Goal: Task Accomplishment & Management: Complete application form

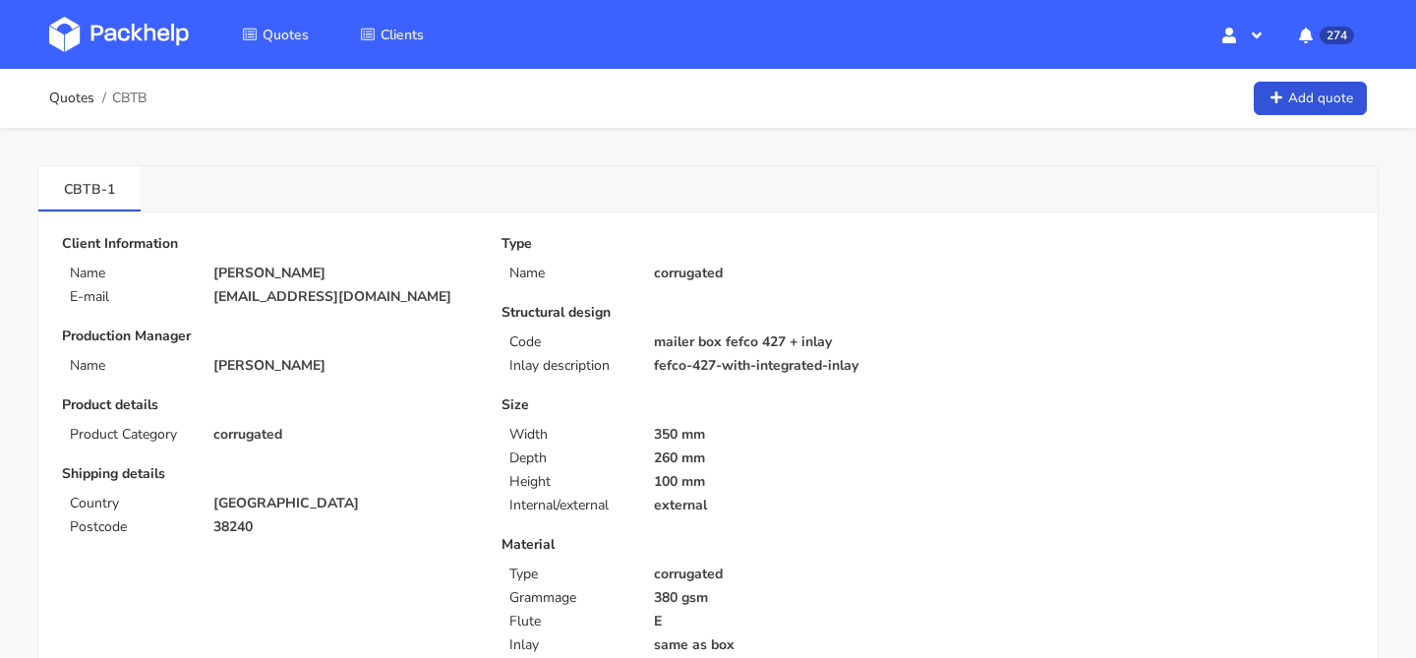
click at [86, 26] on img at bounding box center [119, 34] width 140 height 35
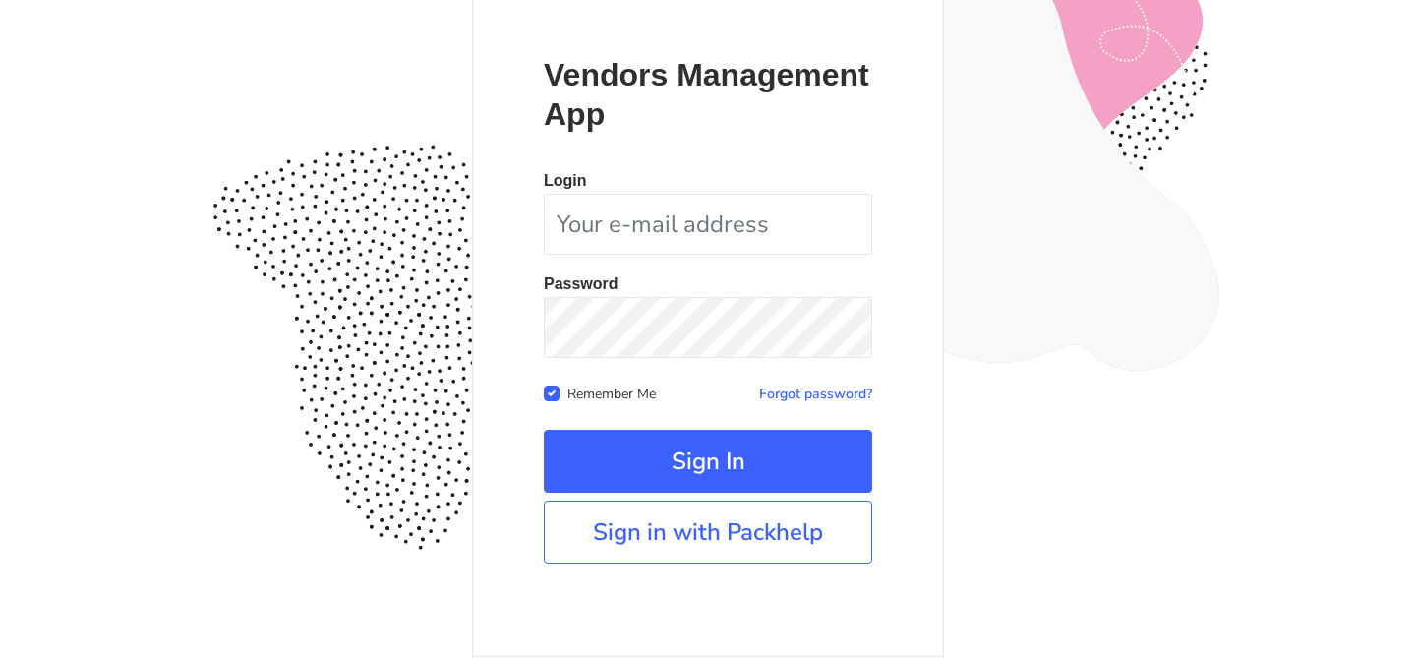
scroll to position [191, 0]
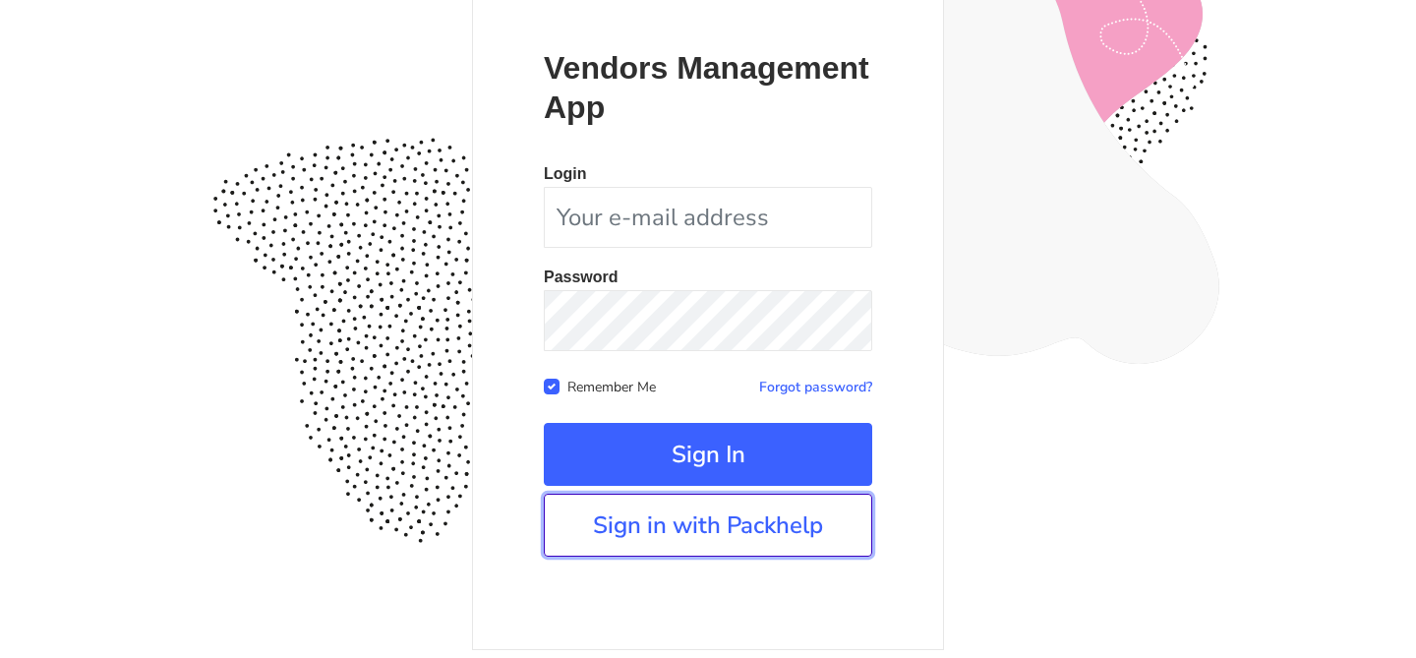
click at [659, 517] on link "Sign in with Packhelp" at bounding box center [708, 525] width 328 height 63
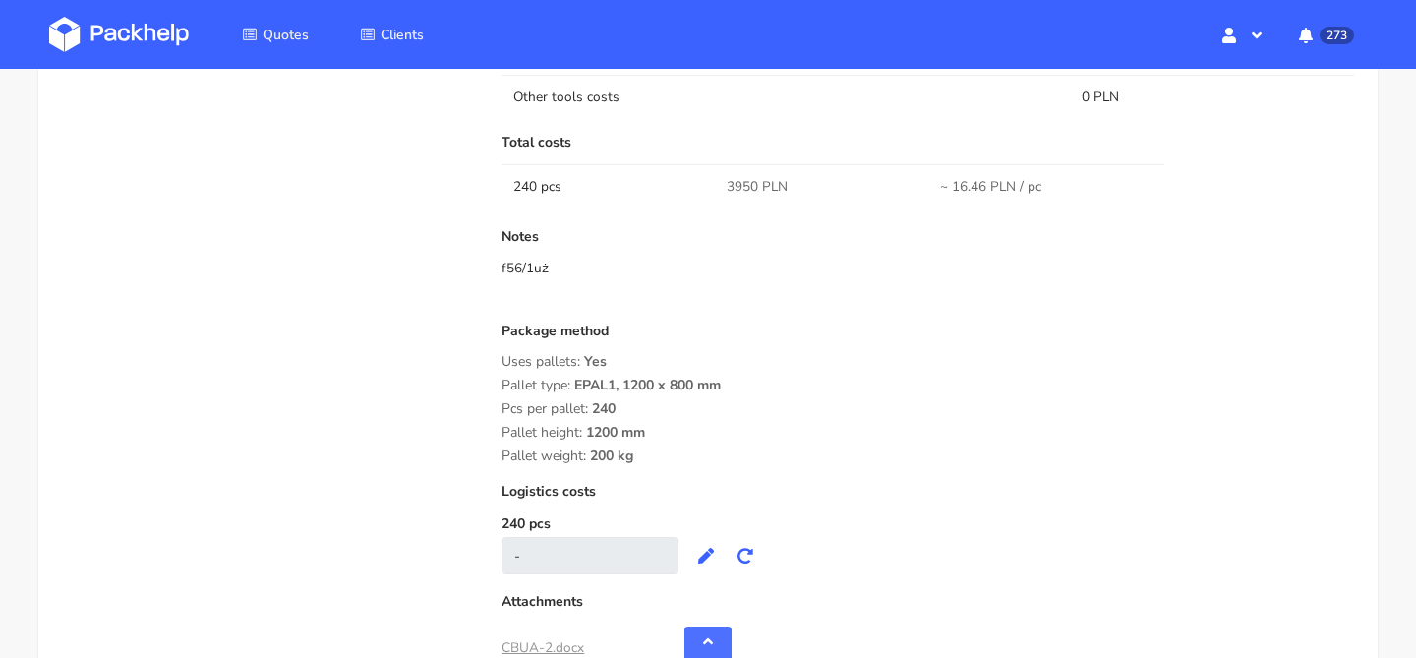
scroll to position [1396, 0]
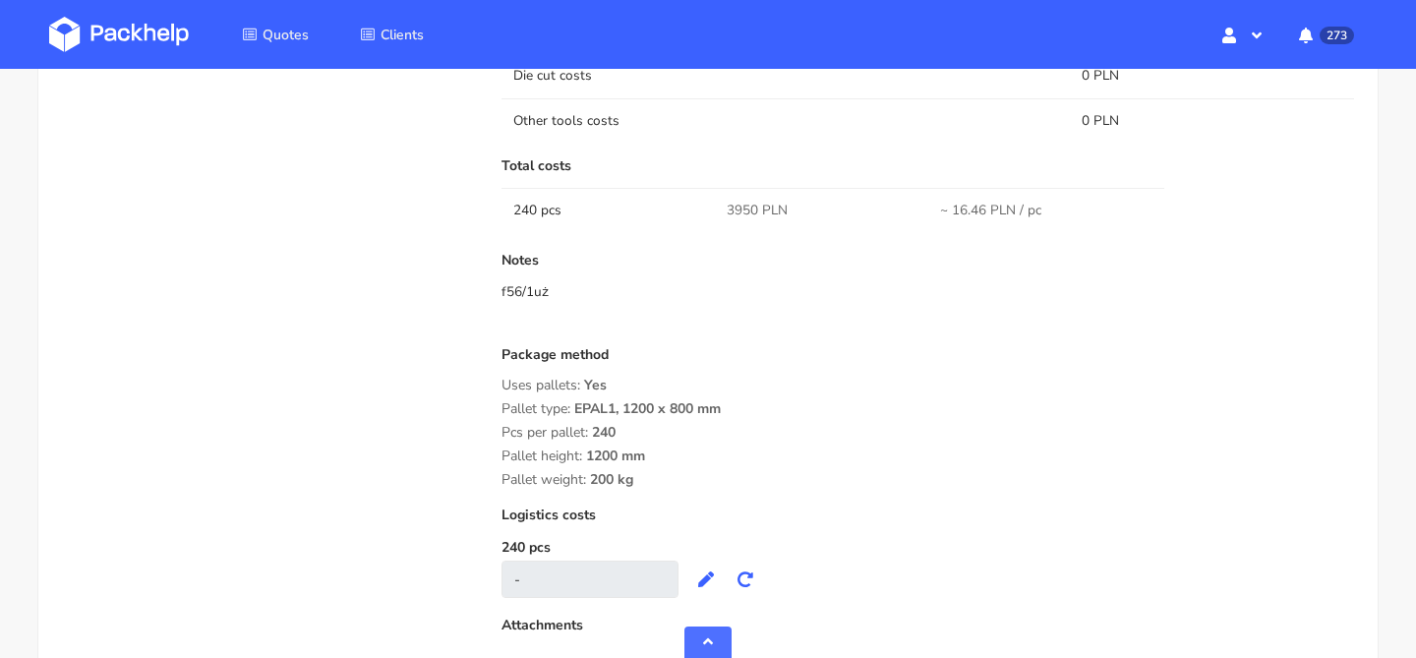
drag, startPoint x: 985, startPoint y: 212, endPoint x: 952, endPoint y: 209, distance: 33.6
click at [952, 209] on span "~ 16.46 PLN / pc" at bounding box center [990, 211] width 101 height 20
copy span "16.46"
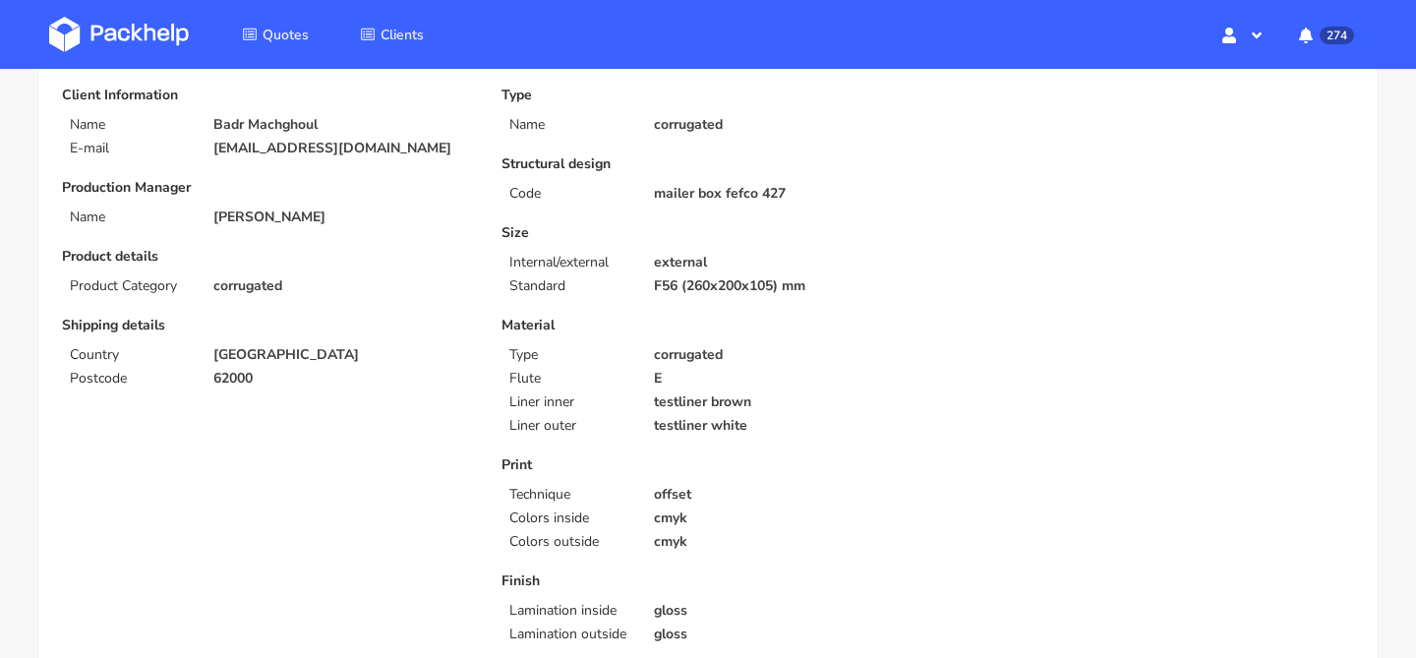
scroll to position [0, 0]
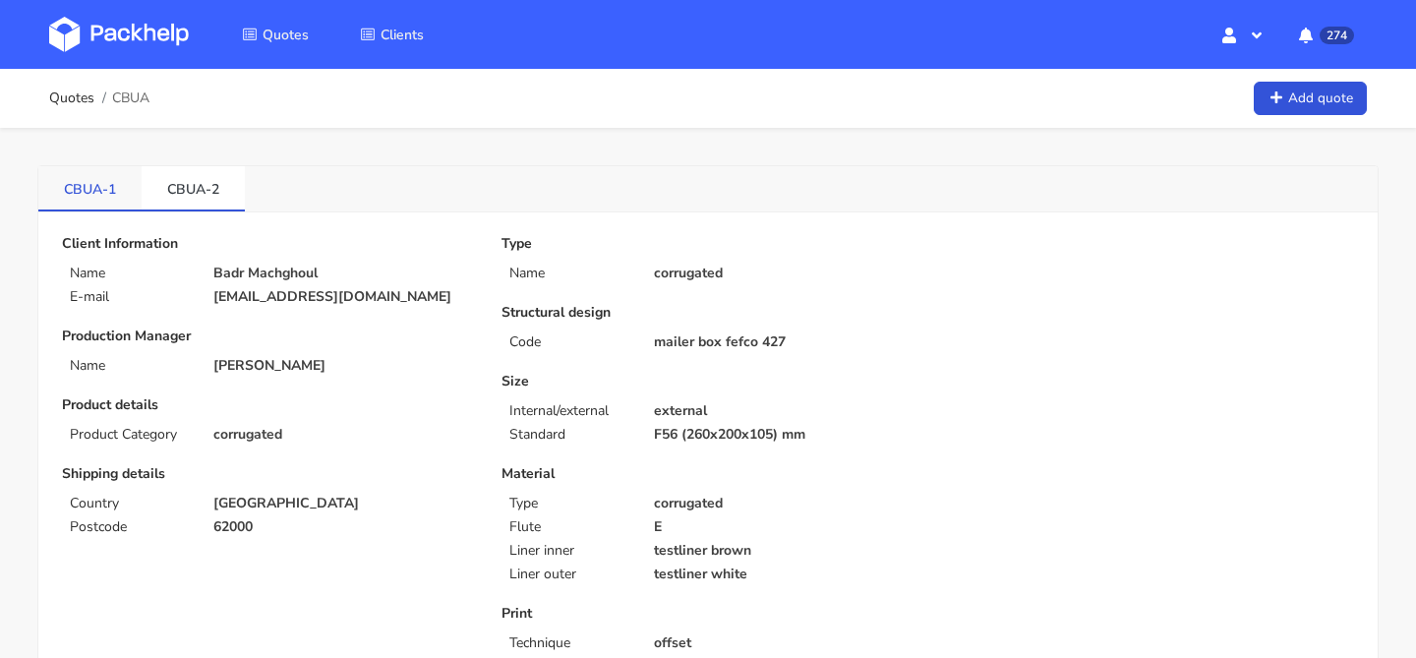
click at [115, 188] on link "CBUA-1" at bounding box center [89, 187] width 103 height 43
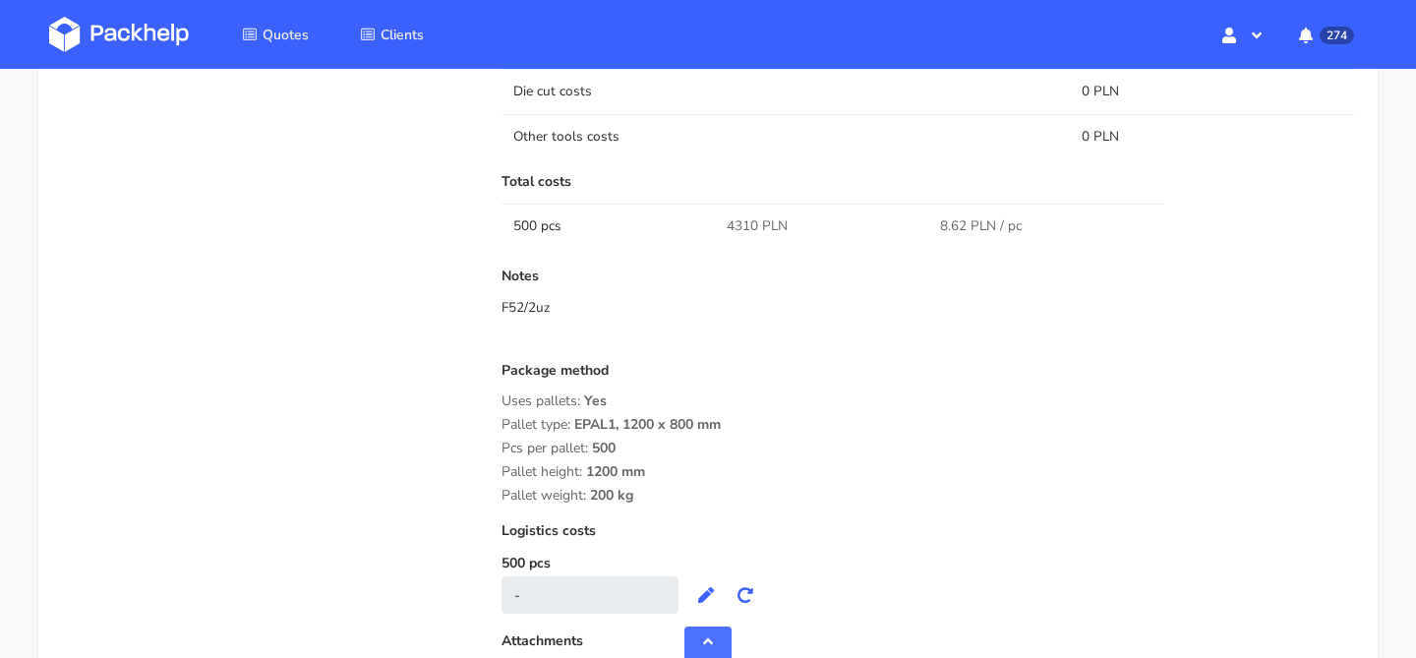
scroll to position [1377, 0]
drag, startPoint x: 968, startPoint y: 227, endPoint x: 934, endPoint y: 226, distance: 34.4
click at [934, 226] on td "8.62 PLN / pc" at bounding box center [1034, 228] width 213 height 44
copy span "8.62"
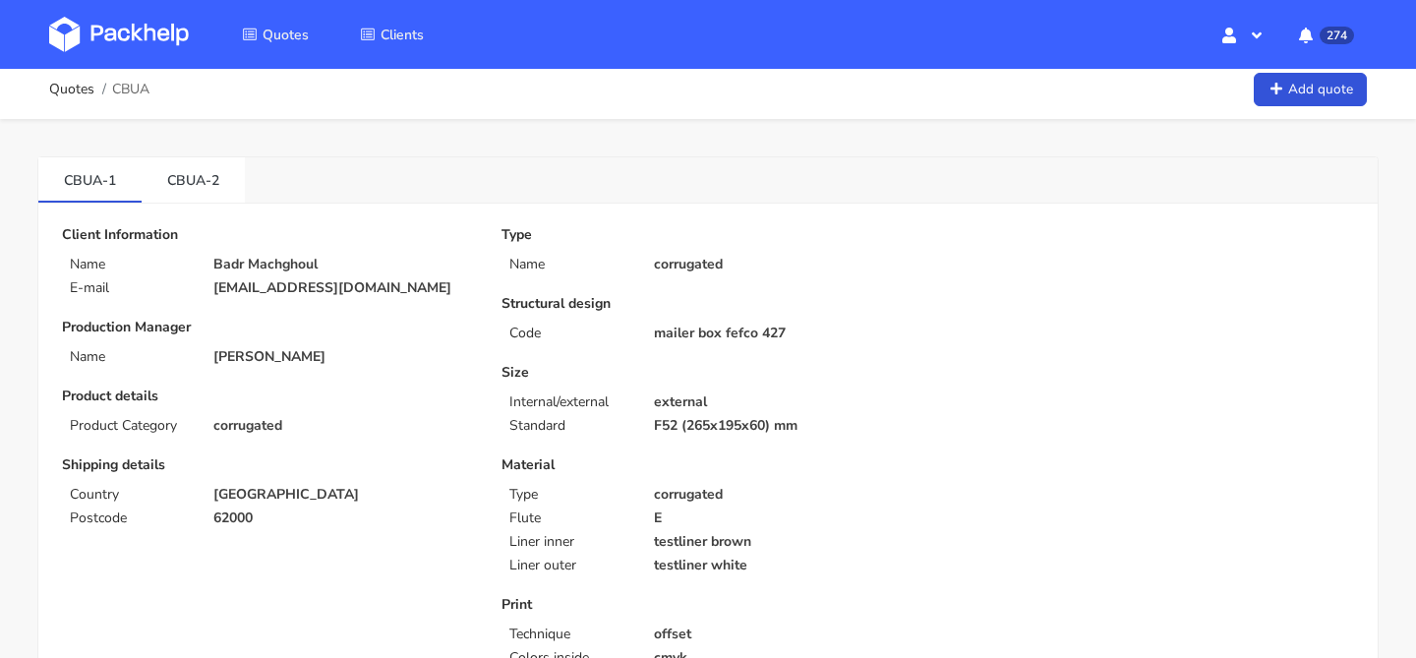
scroll to position [0, 0]
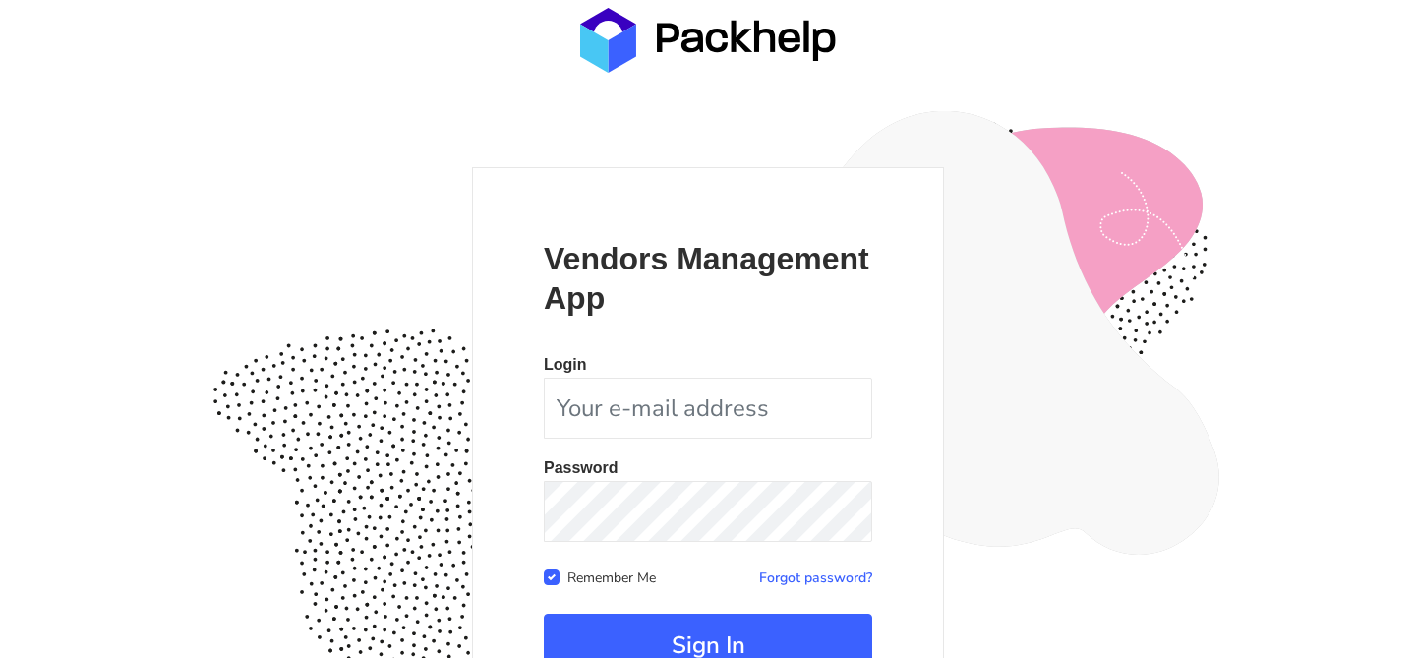
scroll to position [191, 0]
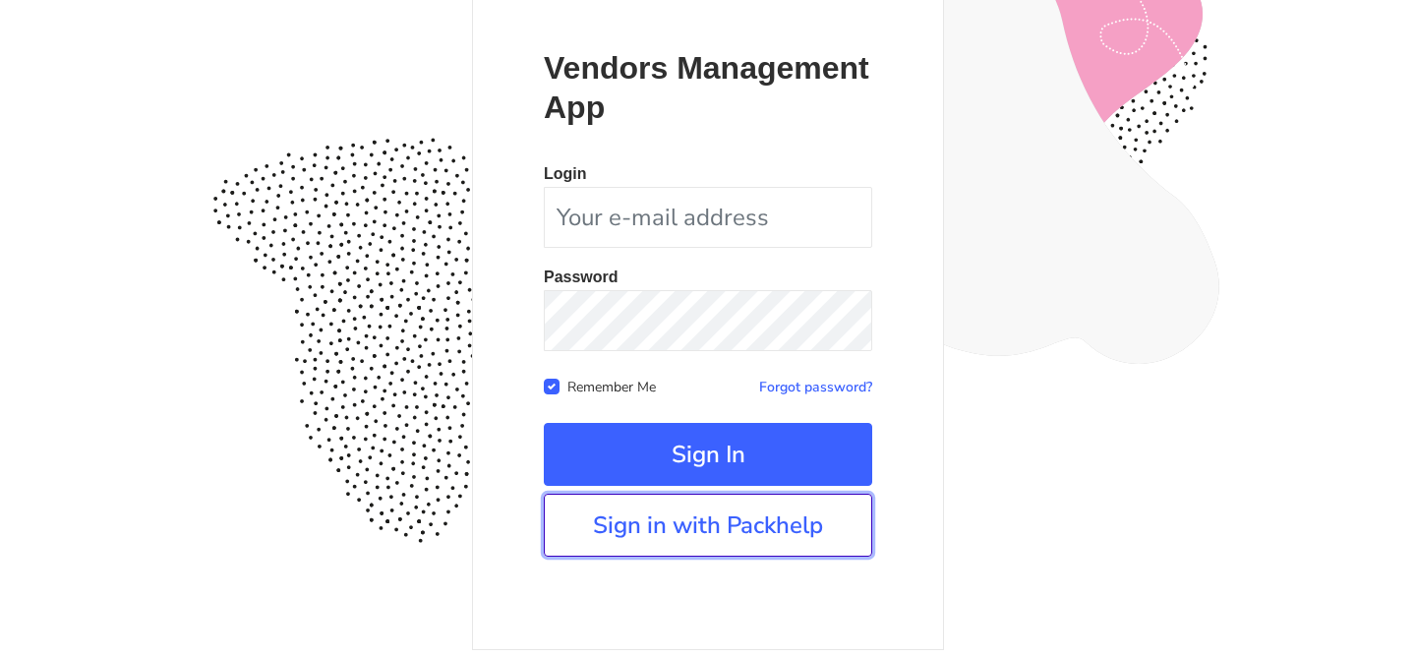
click at [681, 532] on link "Sign in with Packhelp" at bounding box center [708, 525] width 328 height 63
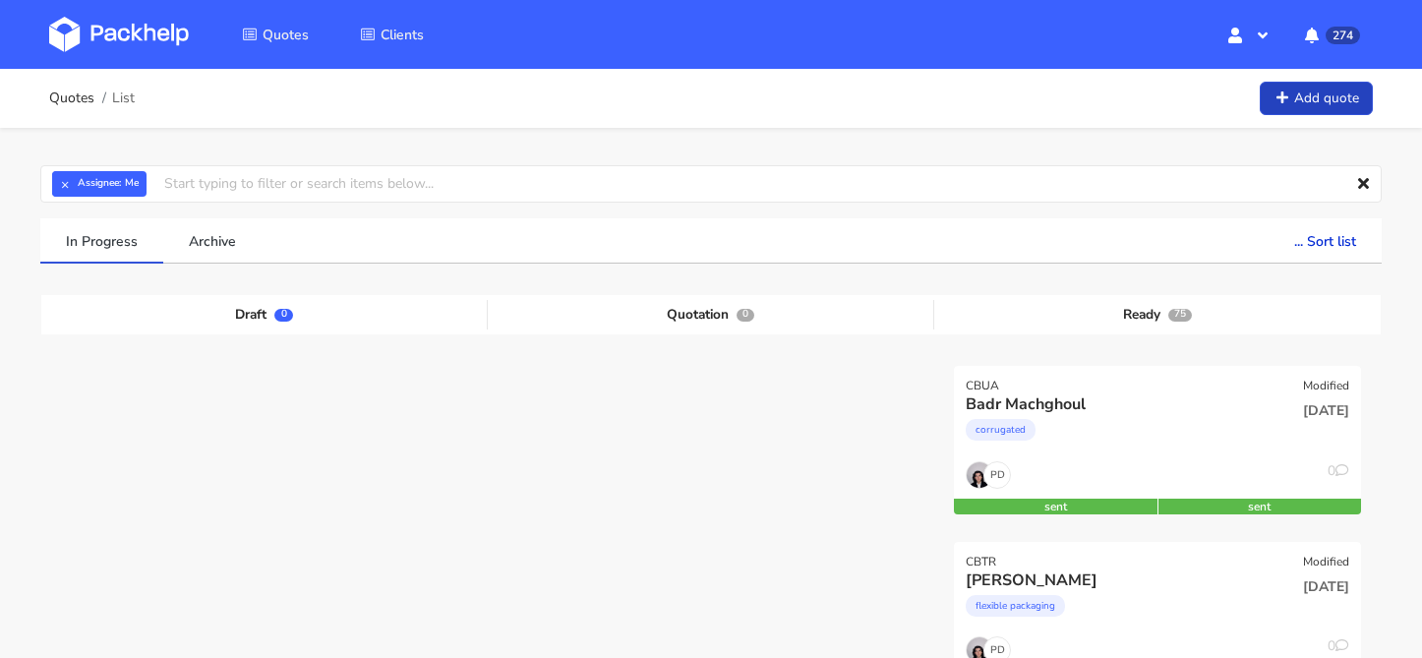
click at [1304, 105] on link "Add quote" at bounding box center [1315, 99] width 113 height 34
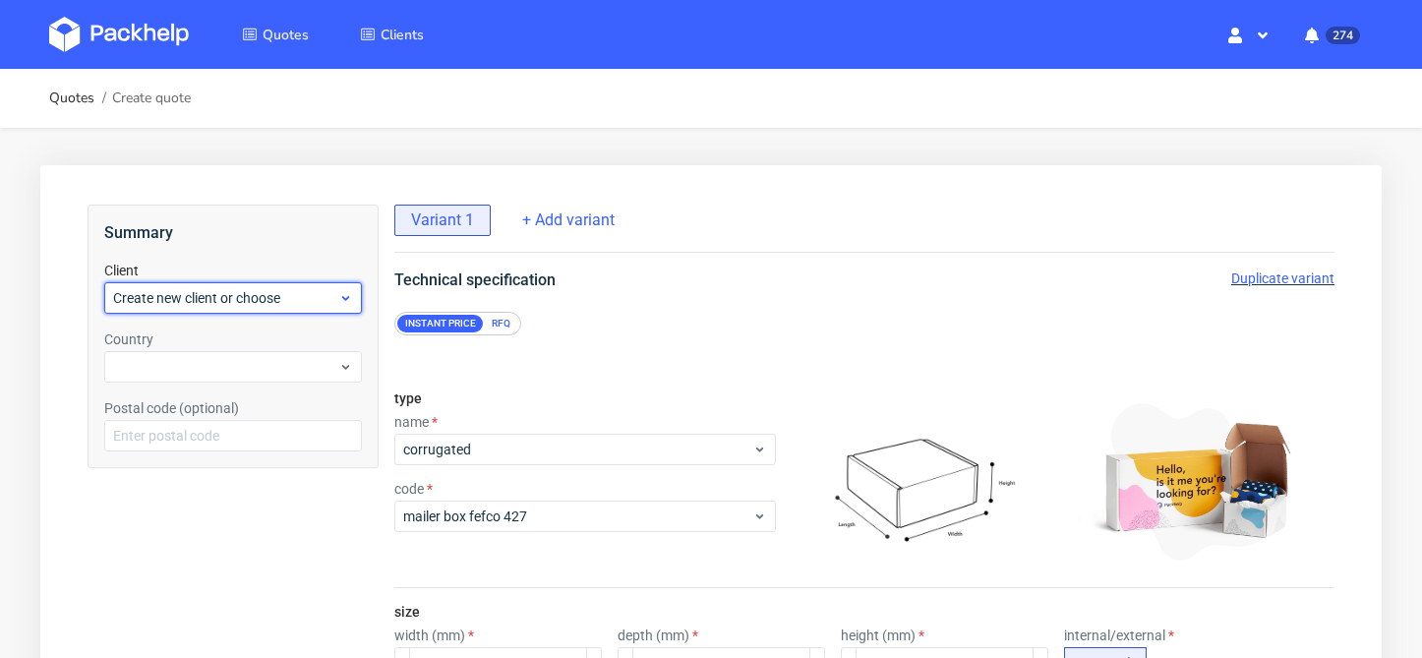
click at [316, 306] on span "Create new client or choose" at bounding box center [225, 298] width 225 height 20
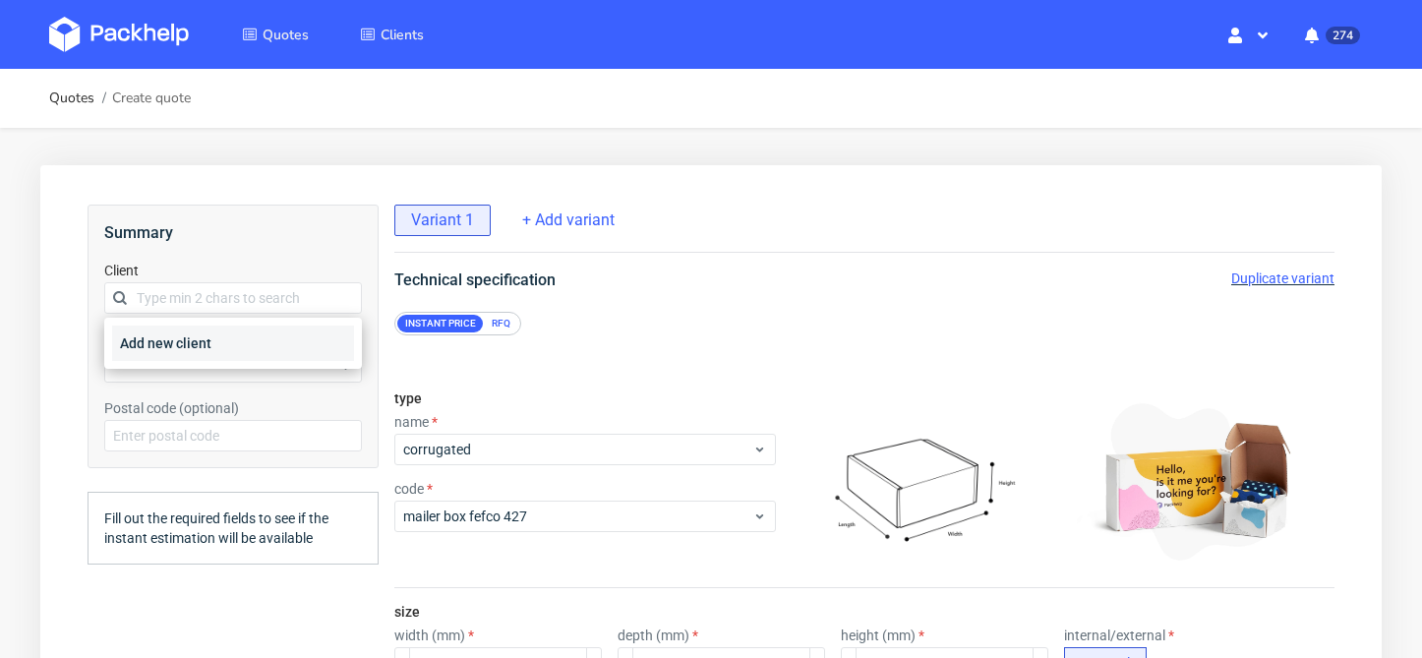
click at [292, 344] on div "Add new client" at bounding box center [233, 342] width 242 height 35
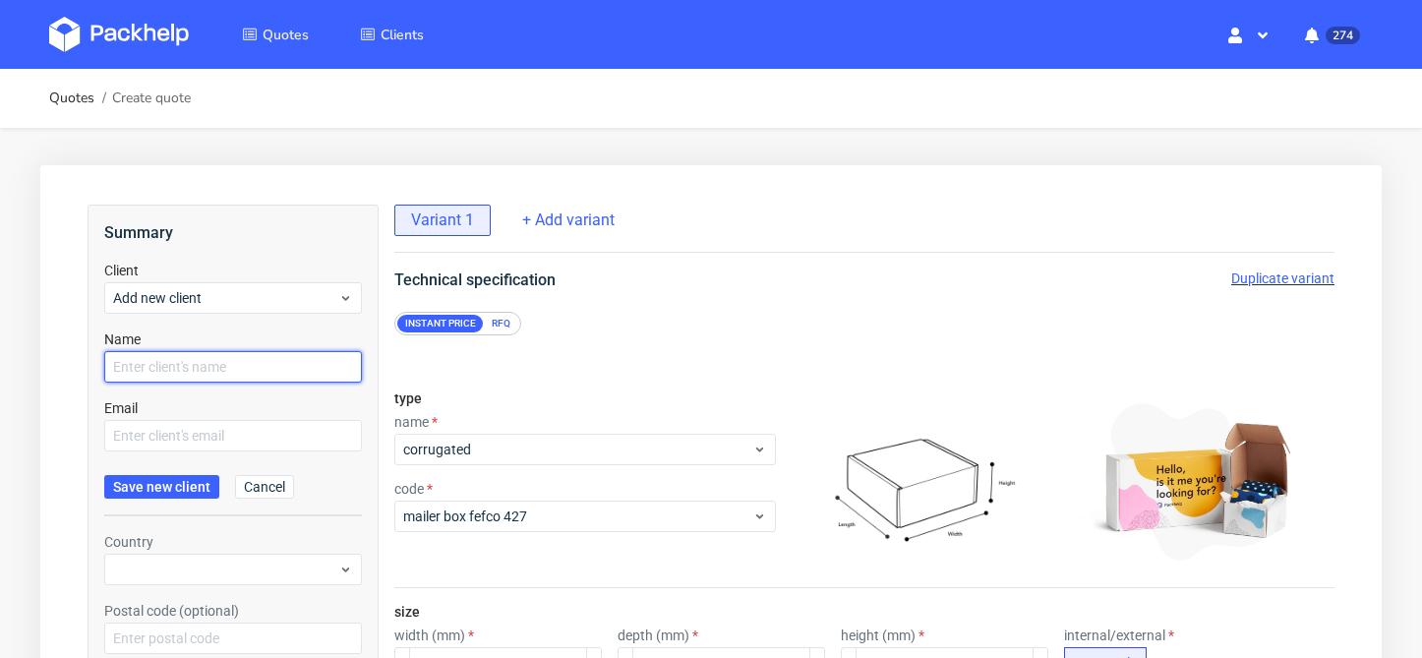
click at [273, 364] on input "text" at bounding box center [233, 366] width 258 height 31
click at [282, 453] on form "Client Add new client Name Email Save new client Cancel" at bounding box center [233, 389] width 258 height 256
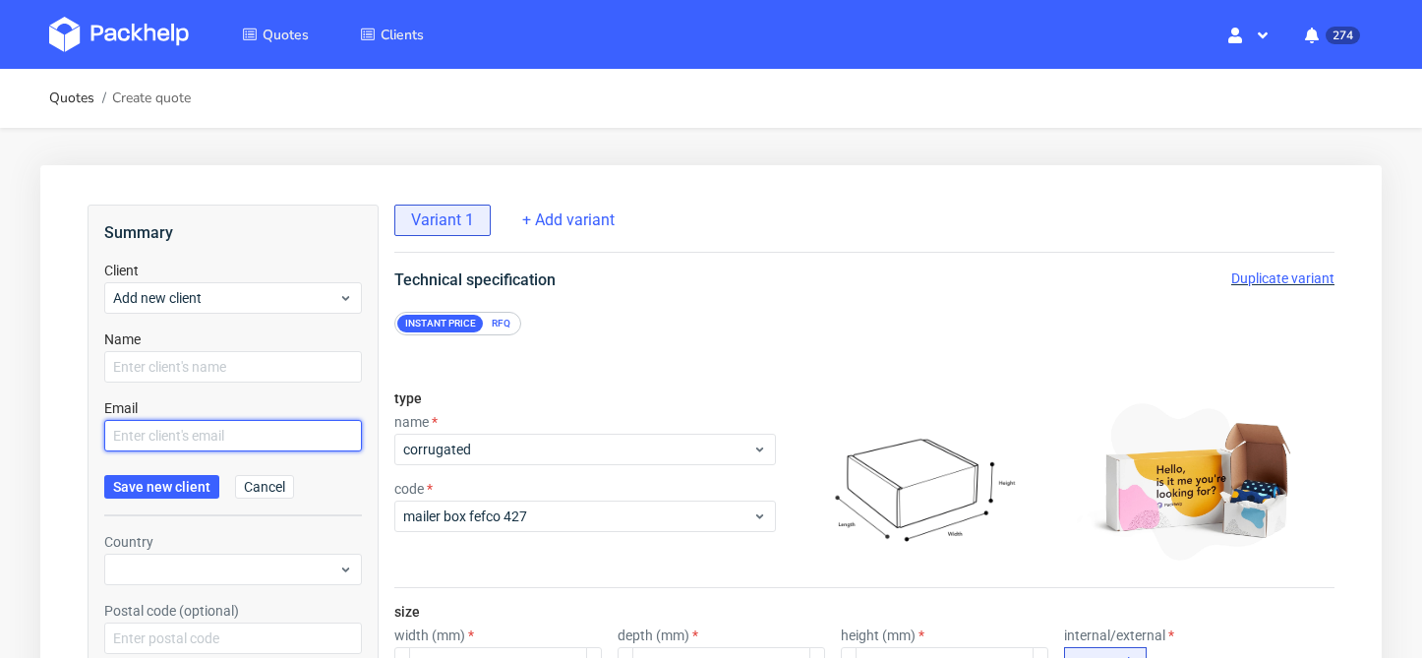
click at [260, 441] on input "text" at bounding box center [233, 435] width 258 height 31
paste input "[EMAIL_ADDRESS][DOMAIN_NAME]"
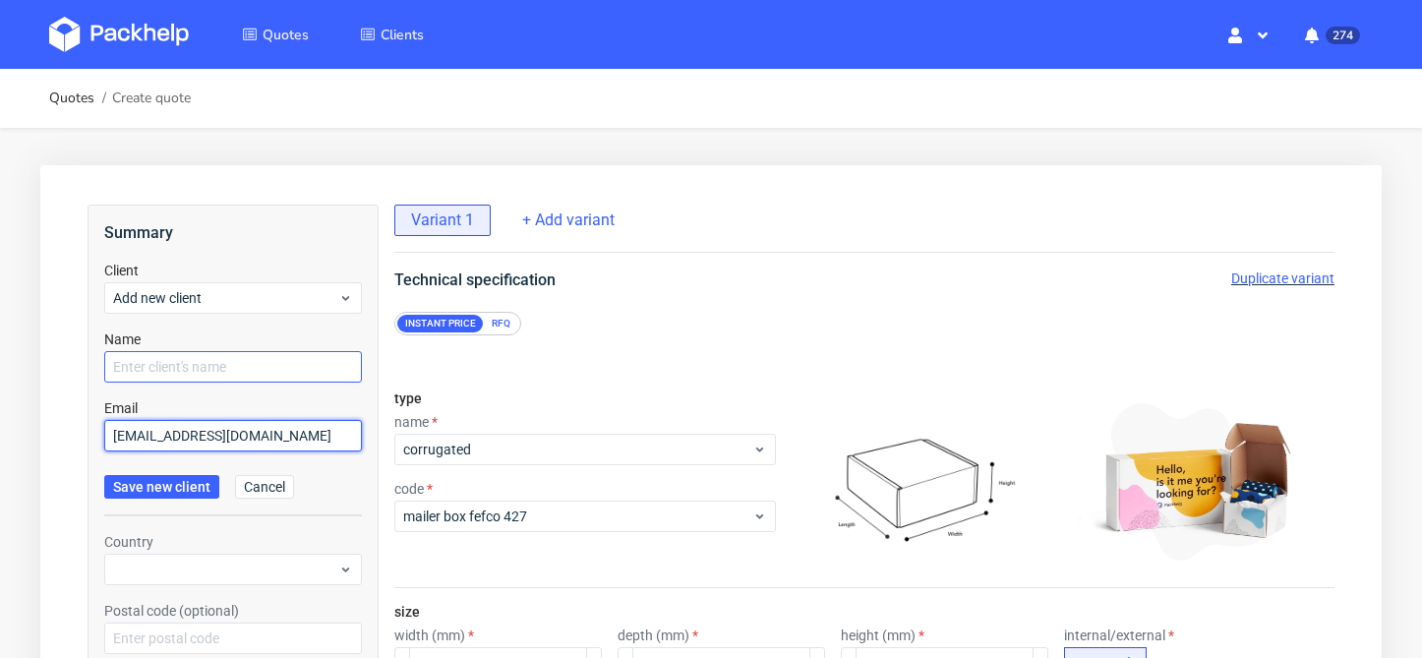
type input "dariaprokhvatylo@gmail.com"
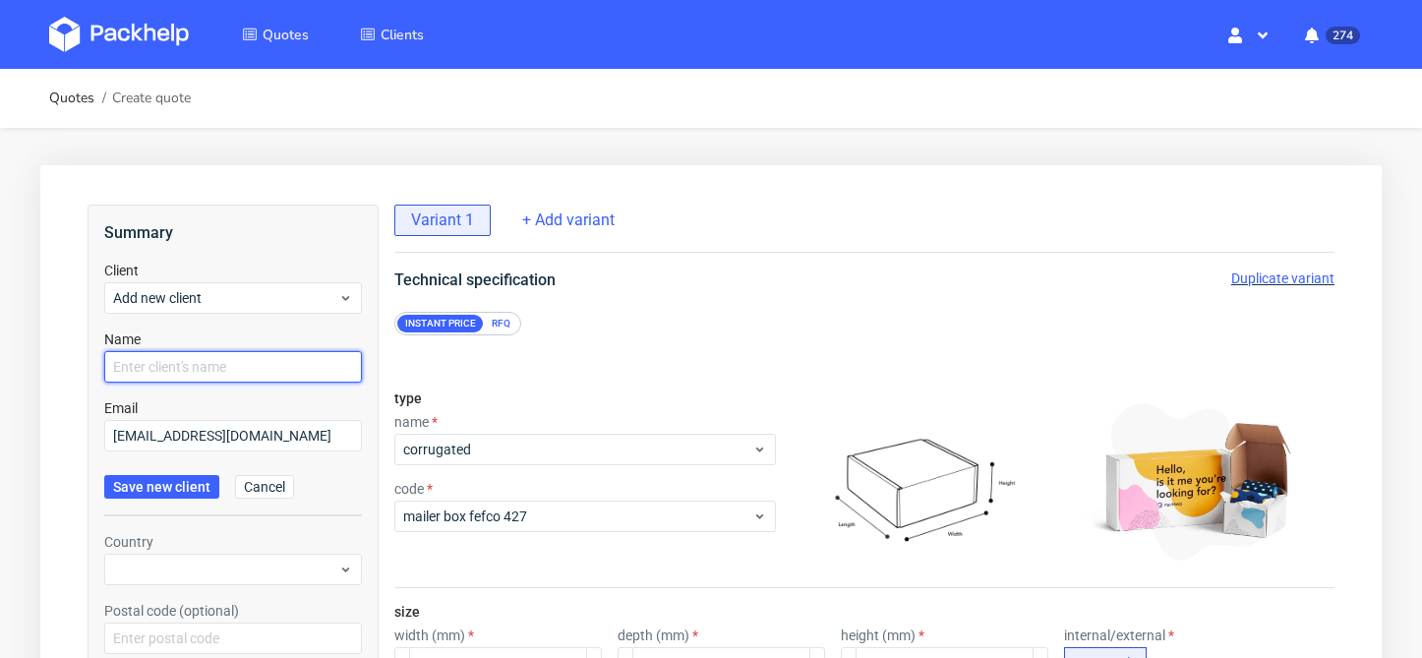
click at [228, 353] on input "text" at bounding box center [233, 366] width 258 height 31
type input "[PERSON_NAME]"
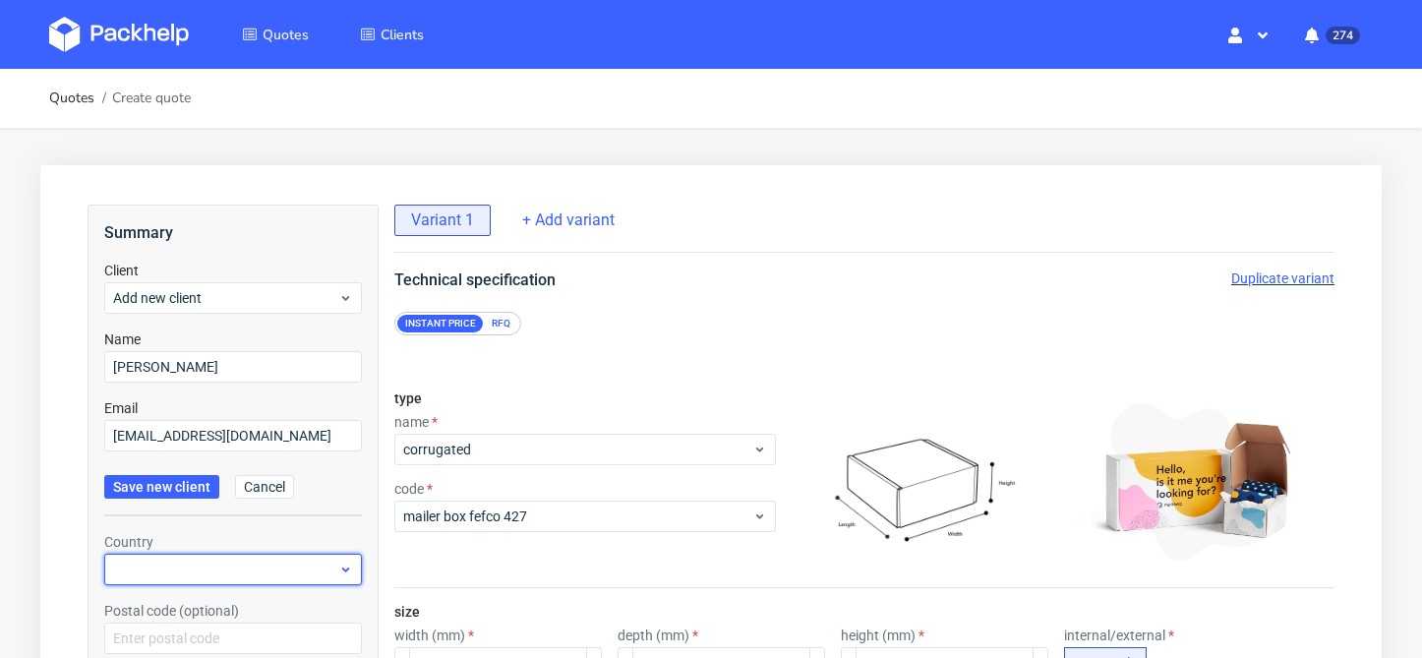
click at [224, 562] on div at bounding box center [233, 569] width 258 height 31
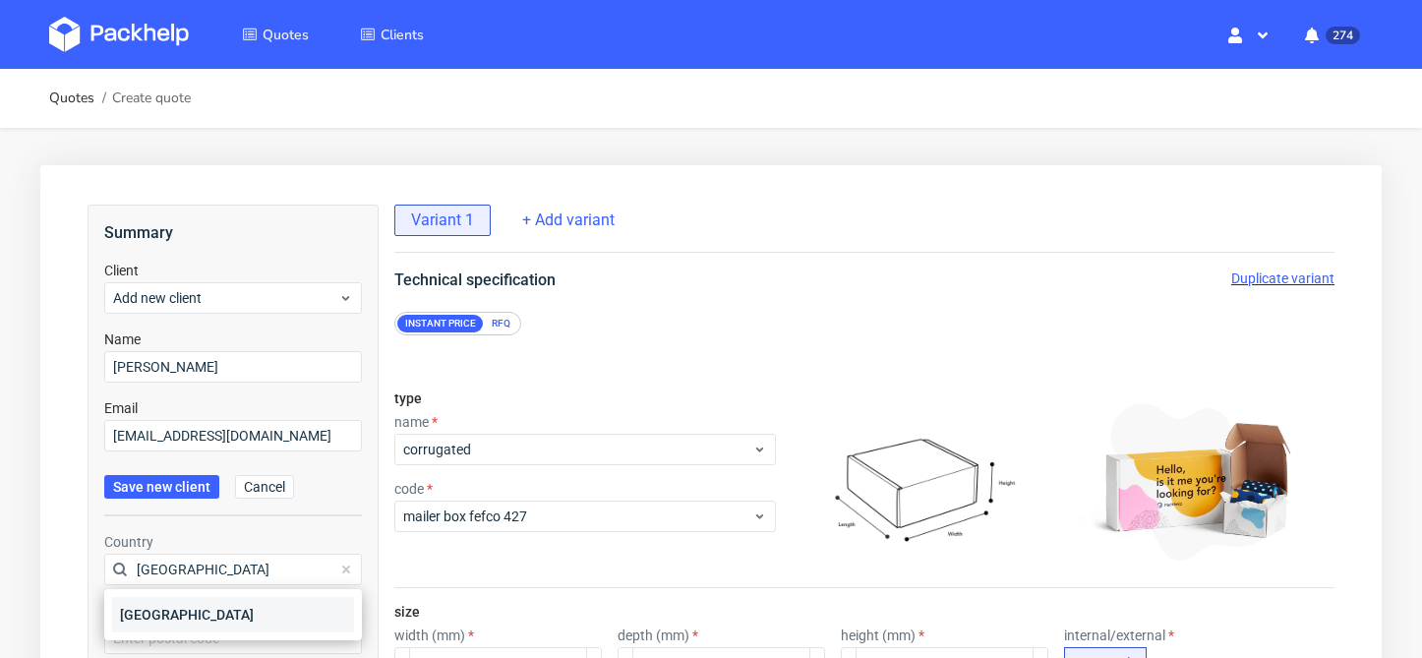
type input "poland"
click at [216, 607] on div "[GEOGRAPHIC_DATA]" at bounding box center [233, 614] width 242 height 35
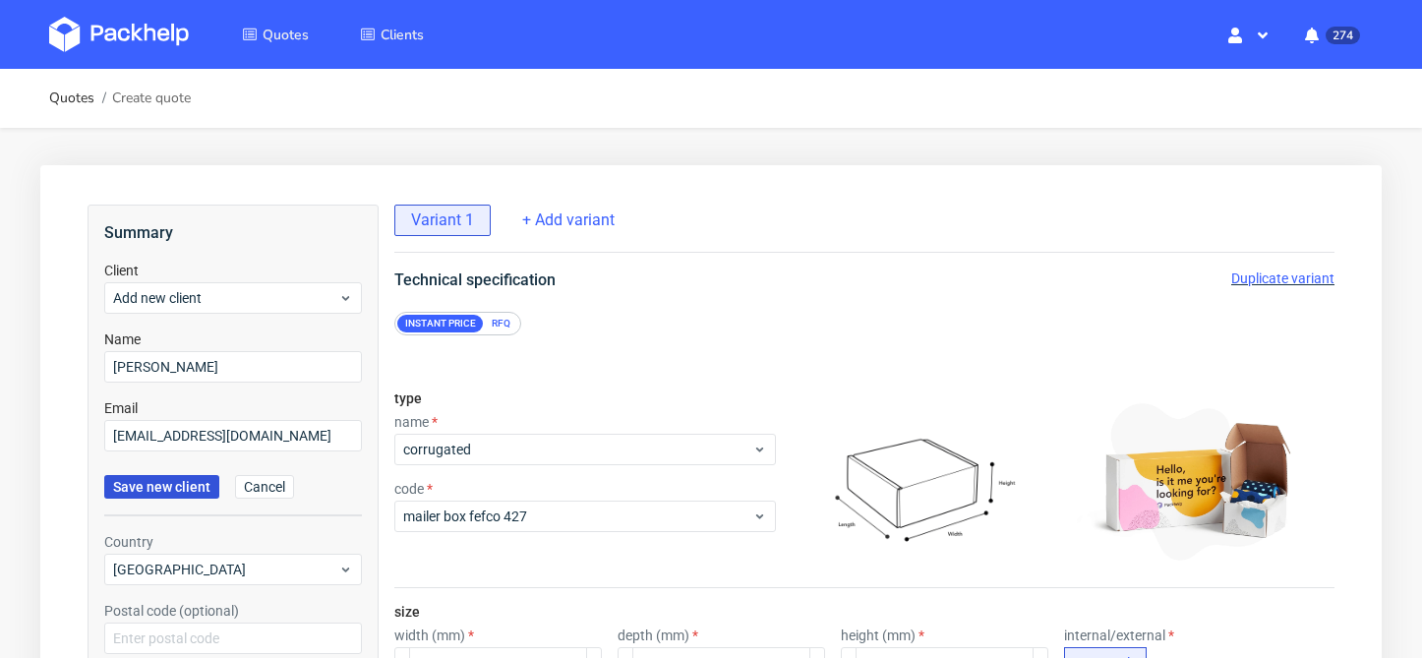
click at [169, 494] on span "Save new client" at bounding box center [161, 487] width 97 height 14
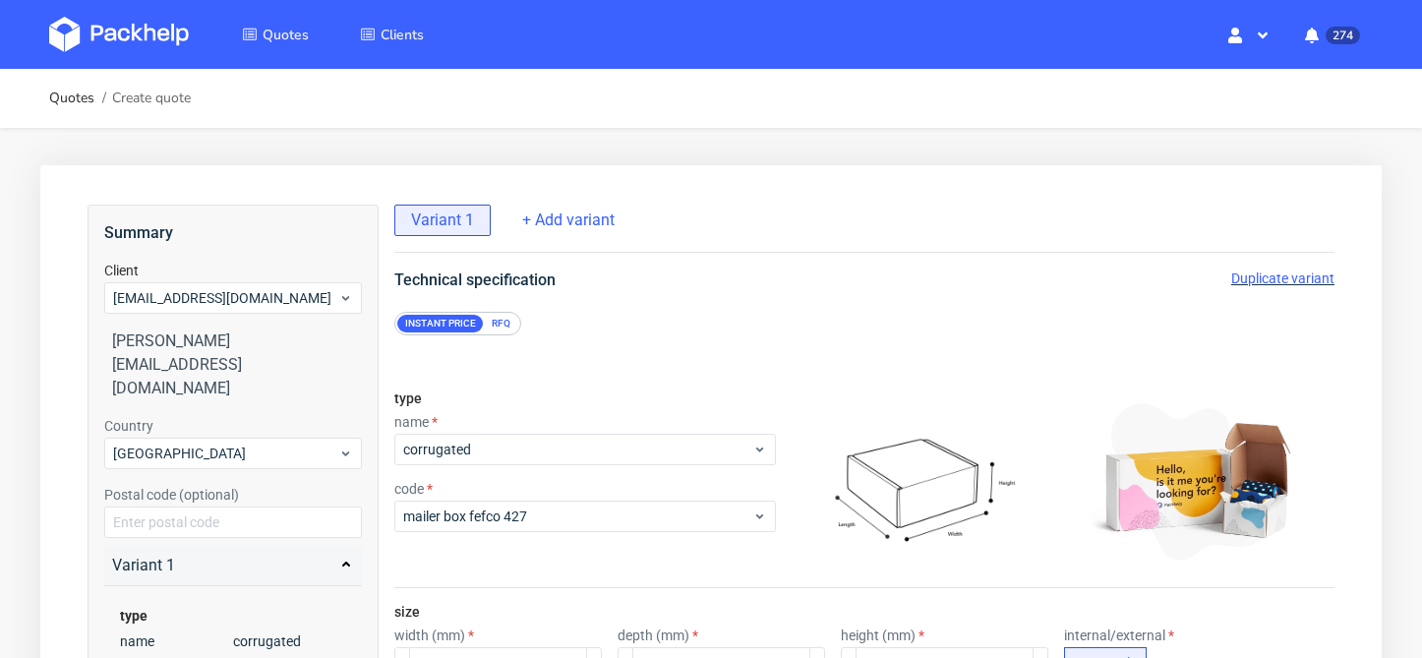
scroll to position [160, 0]
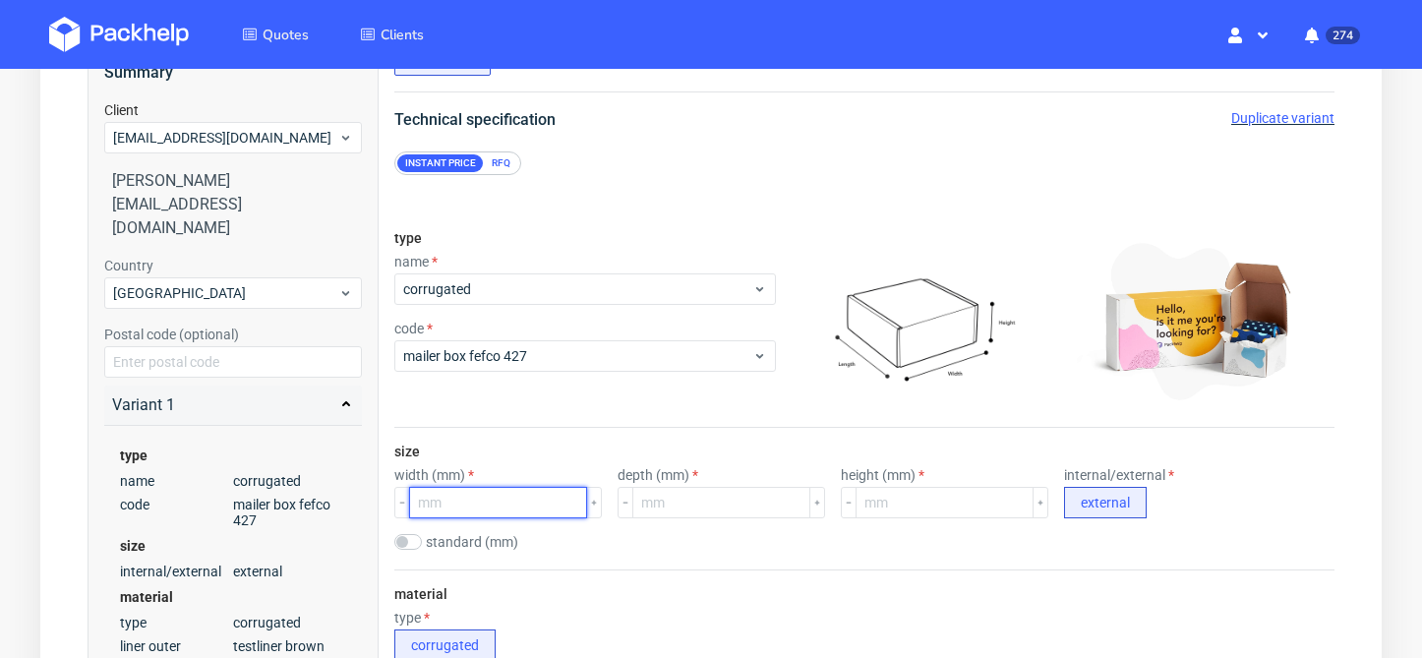
click at [474, 503] on input "number" at bounding box center [498, 502] width 178 height 31
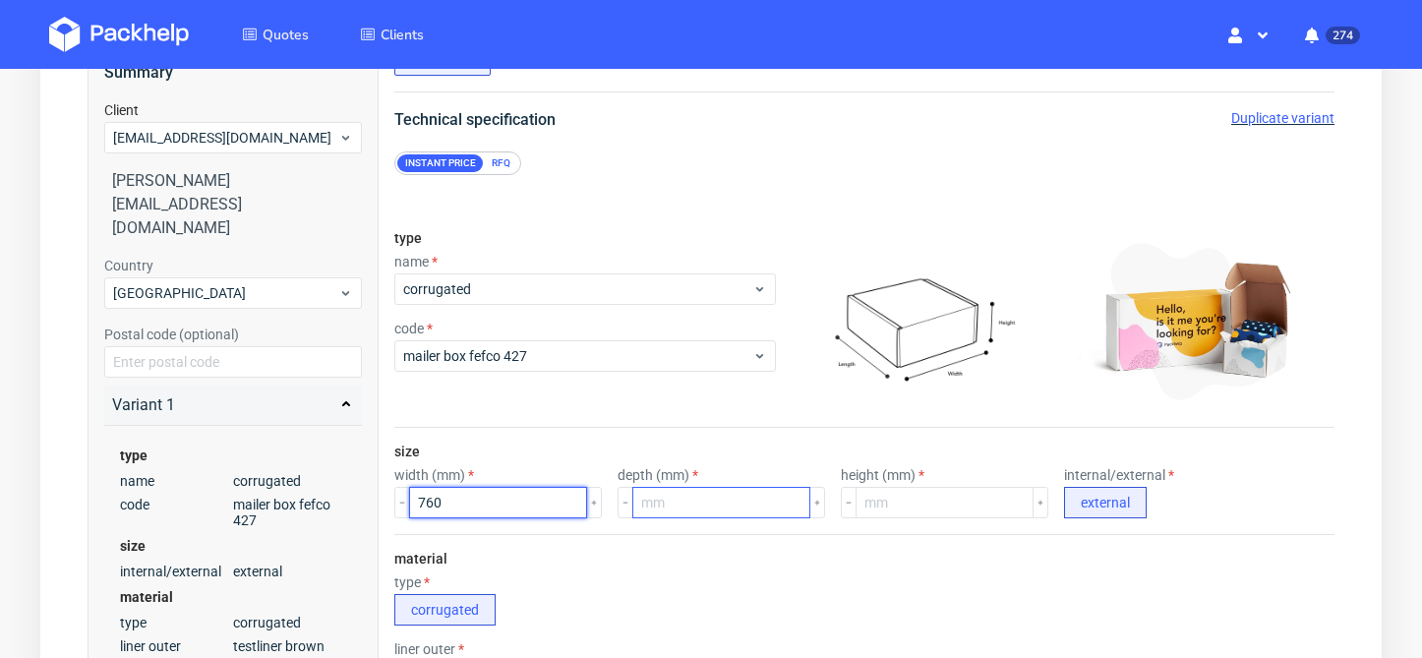
type input "760"
click at [659, 513] on input "number" at bounding box center [721, 502] width 178 height 31
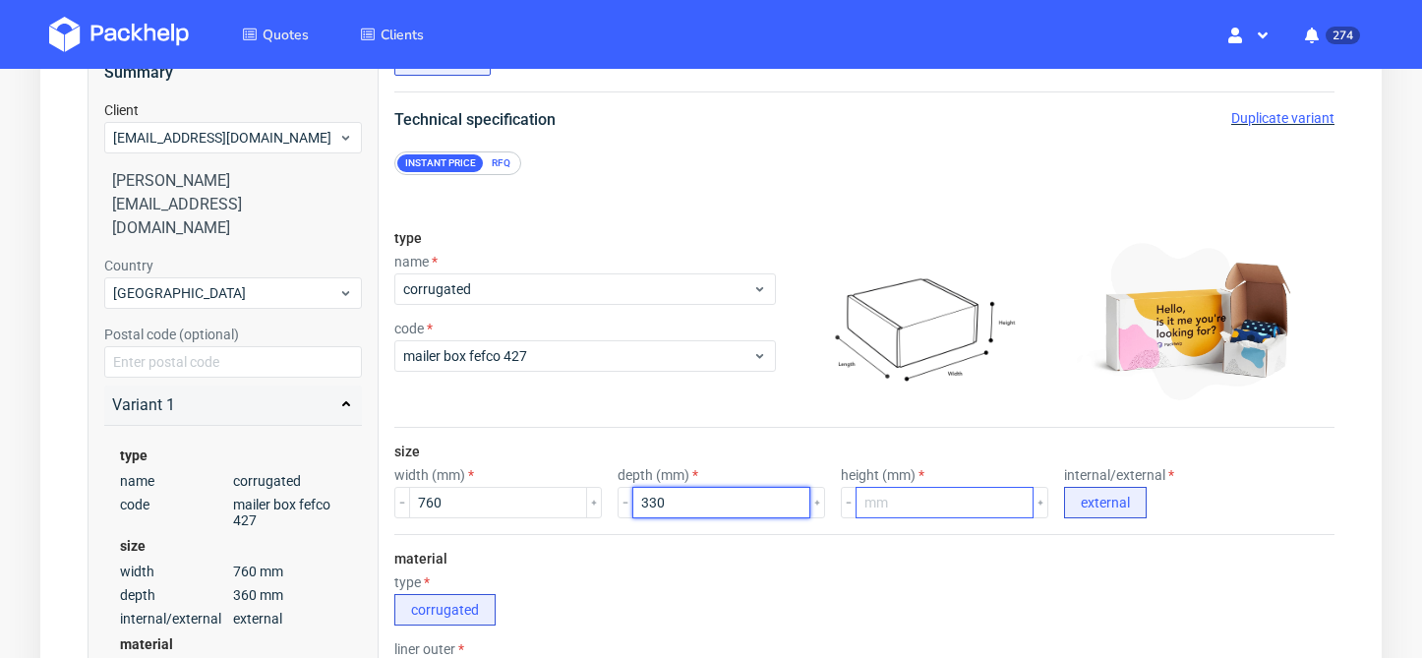
type input "330"
click at [900, 494] on input "number" at bounding box center [944, 502] width 178 height 31
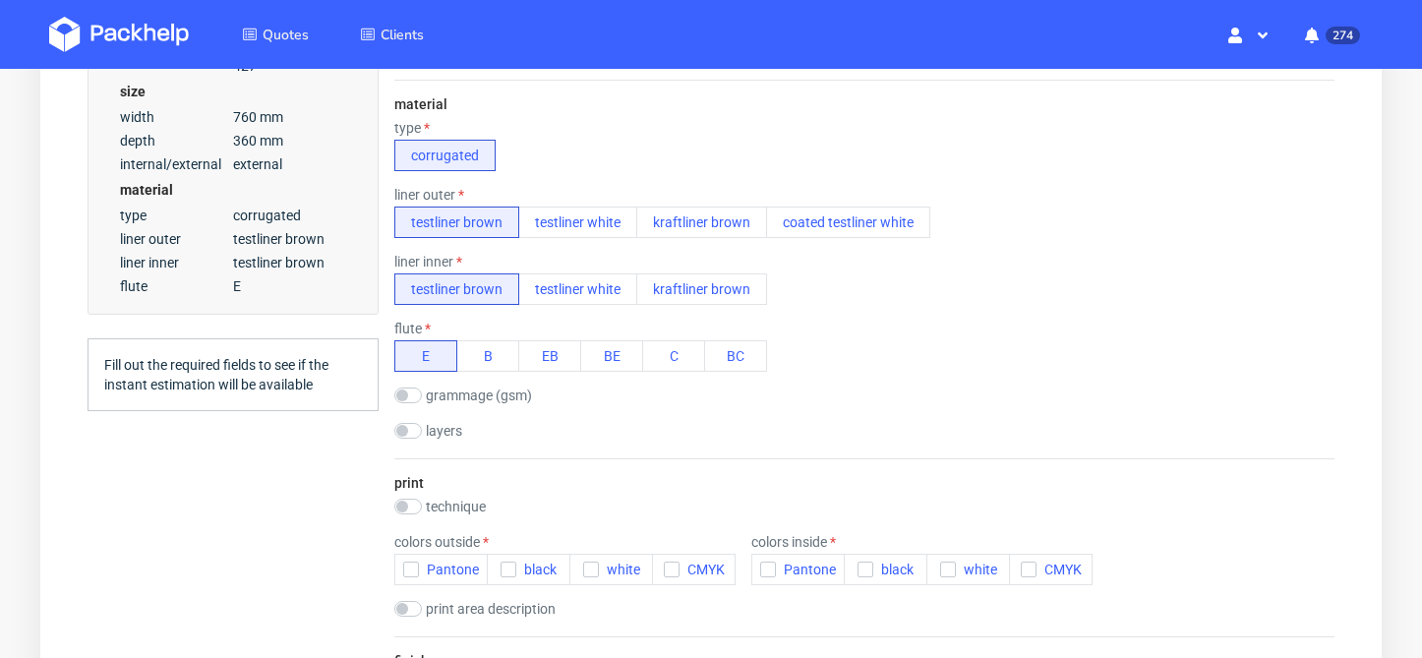
scroll to position [837, 0]
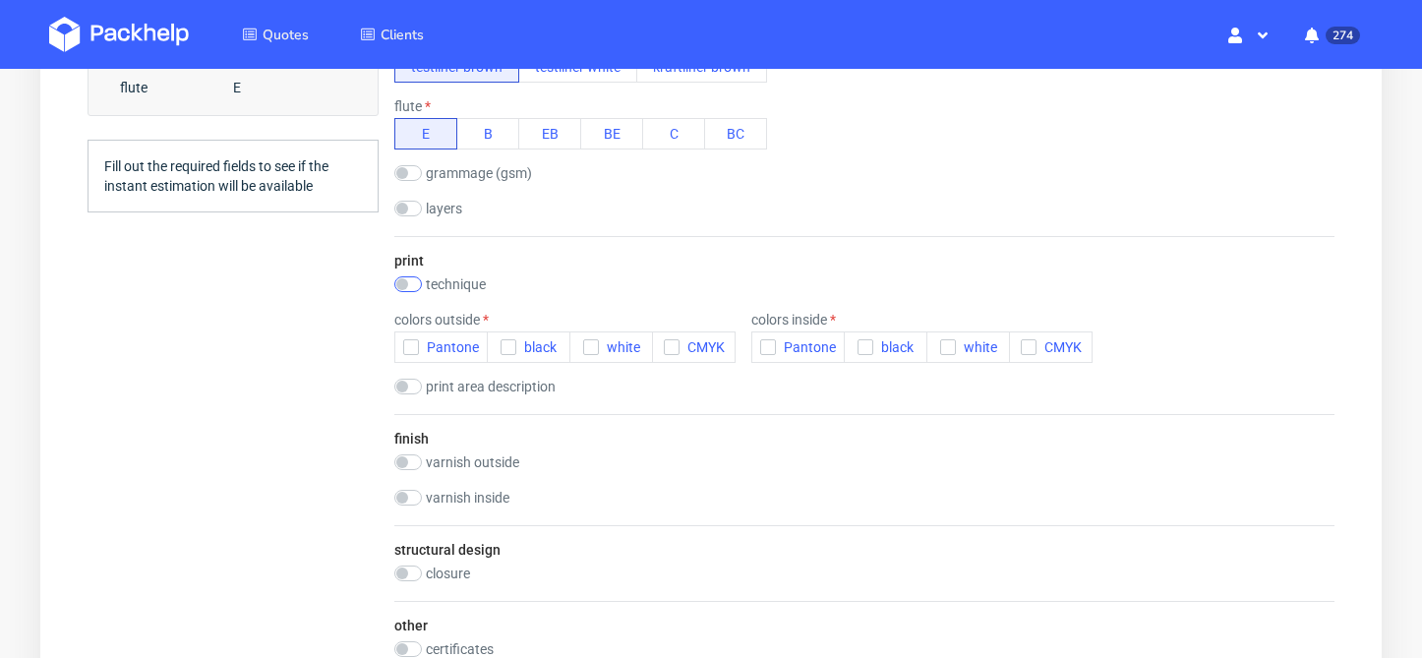
type input "150"
click at [405, 283] on input "checkbox" at bounding box center [408, 284] width 28 height 16
checkbox input "true"
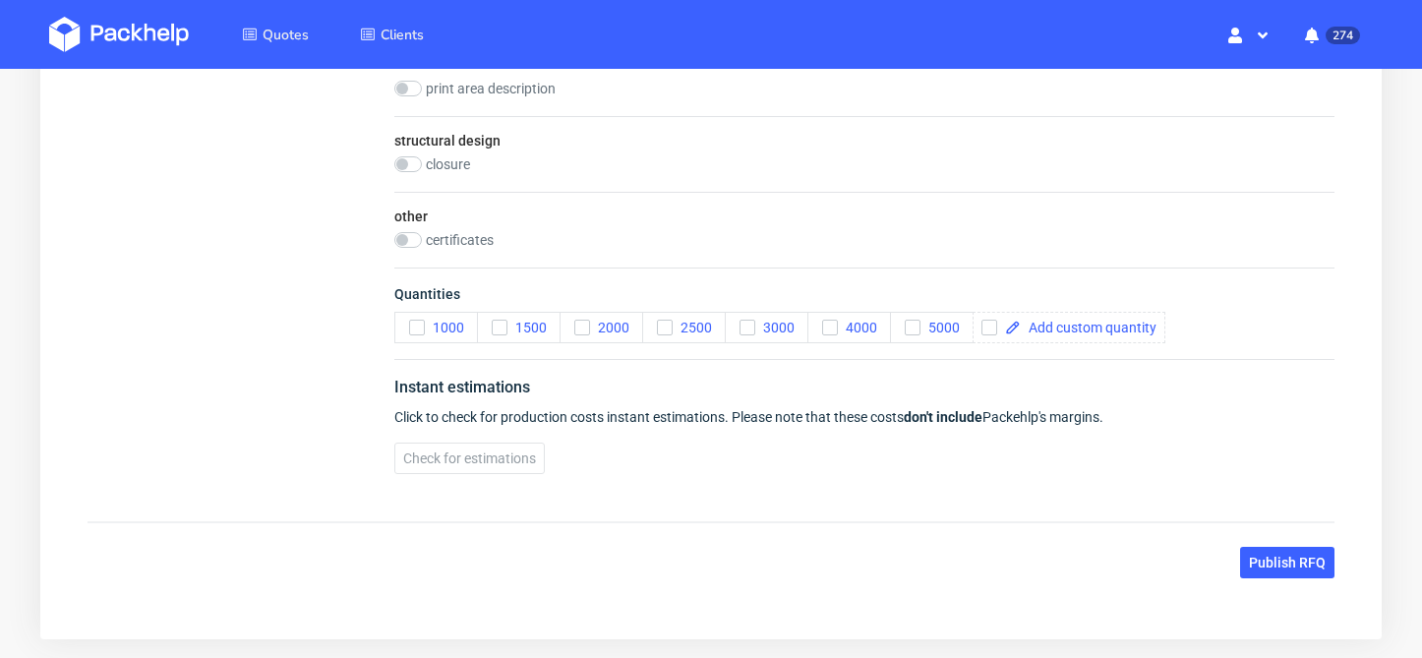
scroll to position [1079, 0]
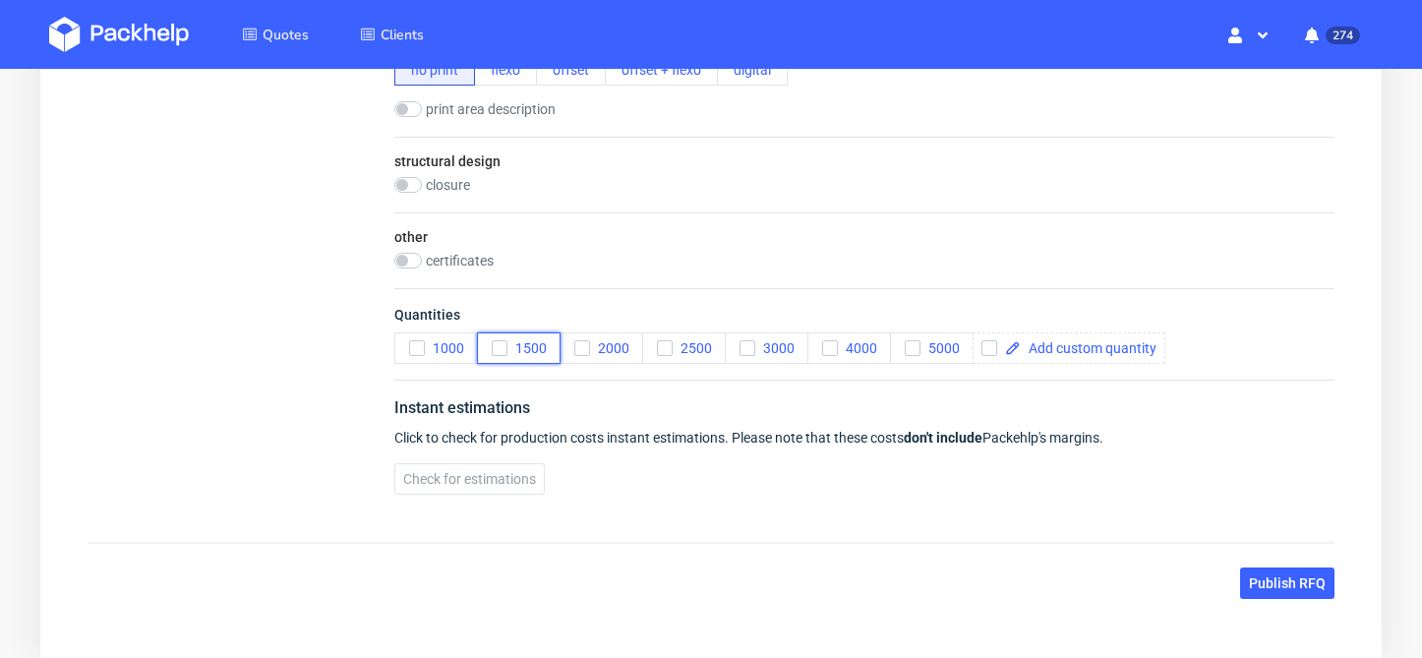
click at [499, 352] on icon "button" at bounding box center [500, 348] width 14 height 14
click at [486, 483] on span "Check for estimations" at bounding box center [469, 479] width 133 height 14
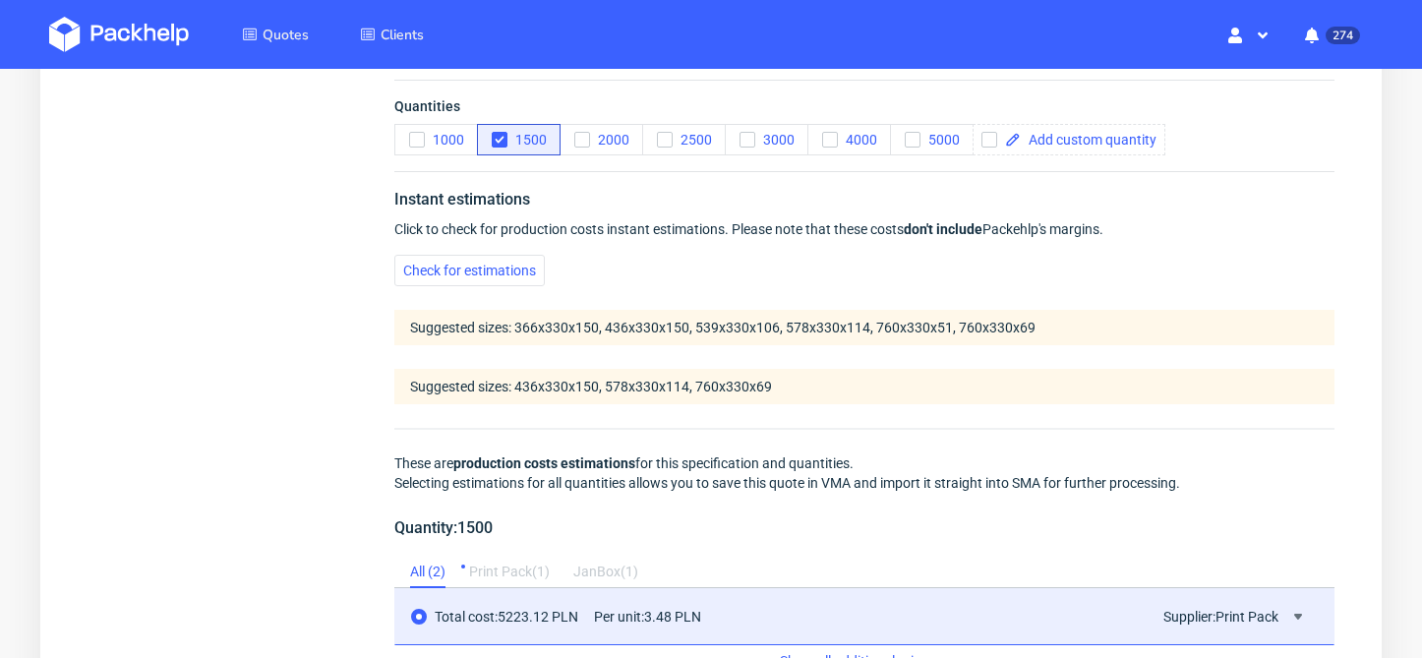
scroll to position [1274, 0]
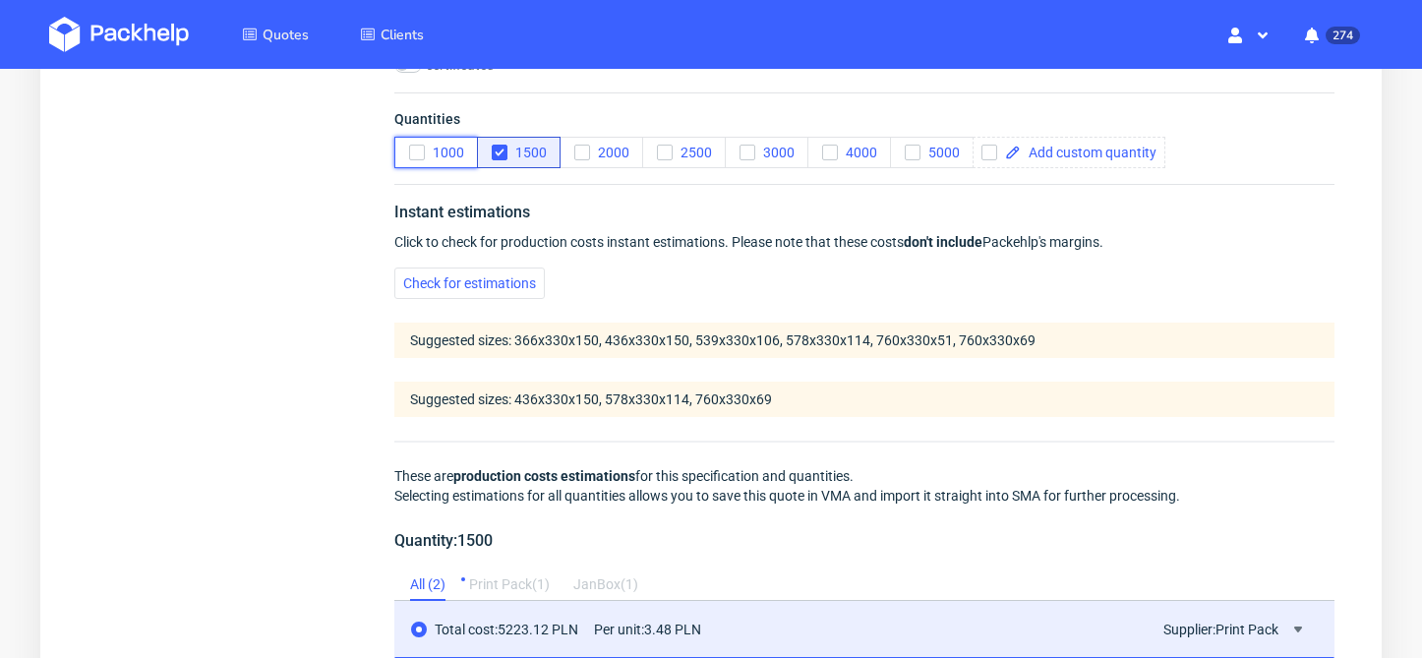
click at [423, 154] on icon "button" at bounding box center [417, 153] width 14 height 14
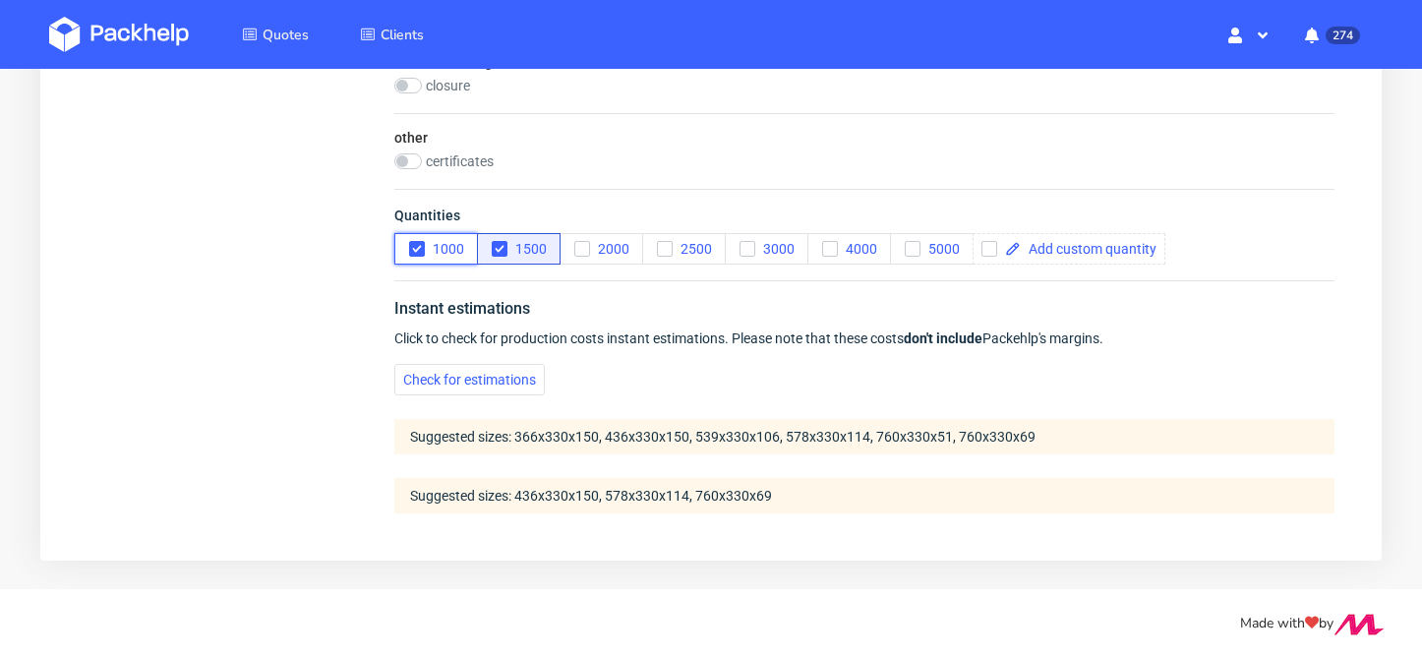
scroll to position [1178, 0]
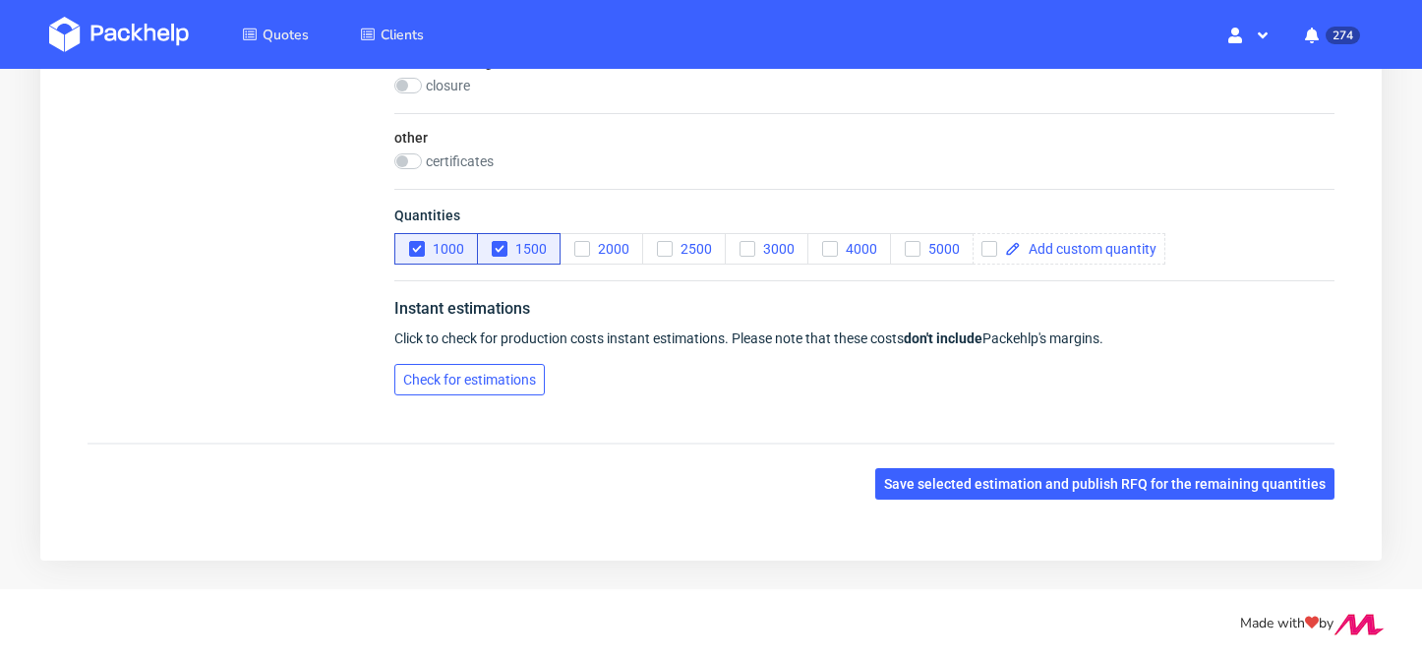
click at [475, 377] on span "Check for estimations" at bounding box center [469, 380] width 133 height 14
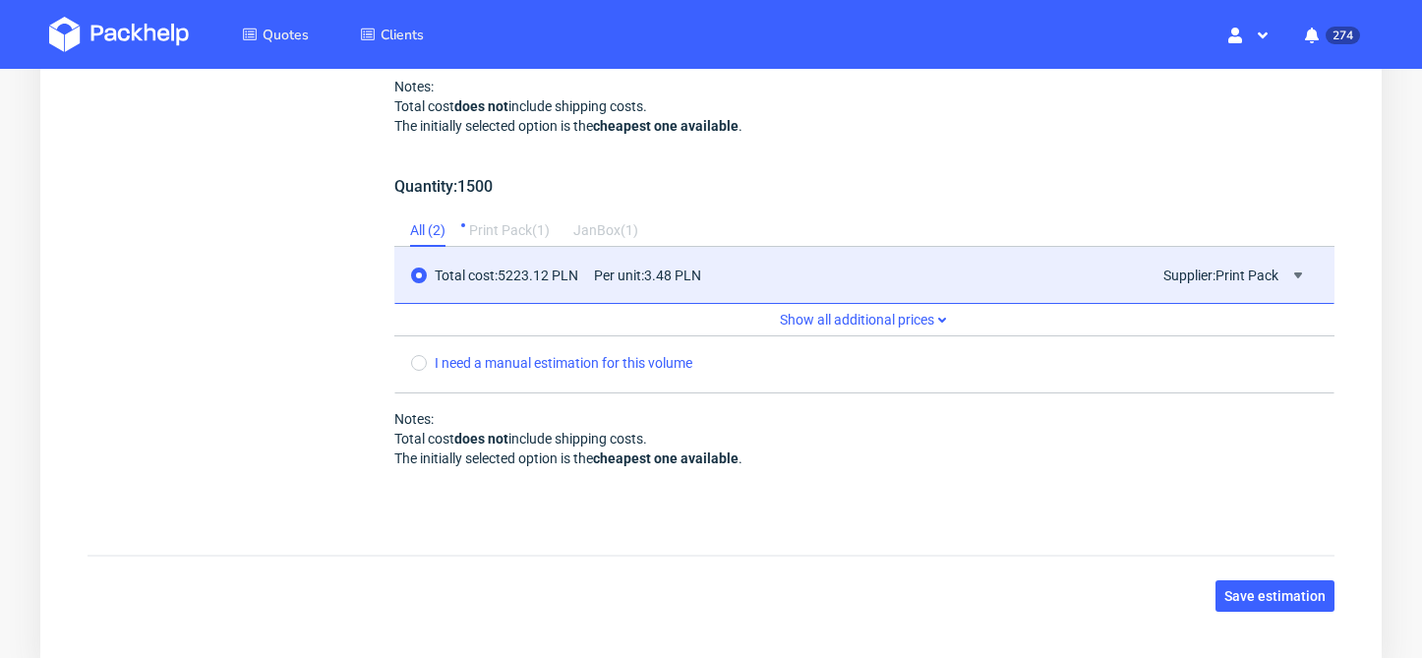
scroll to position [2073, 0]
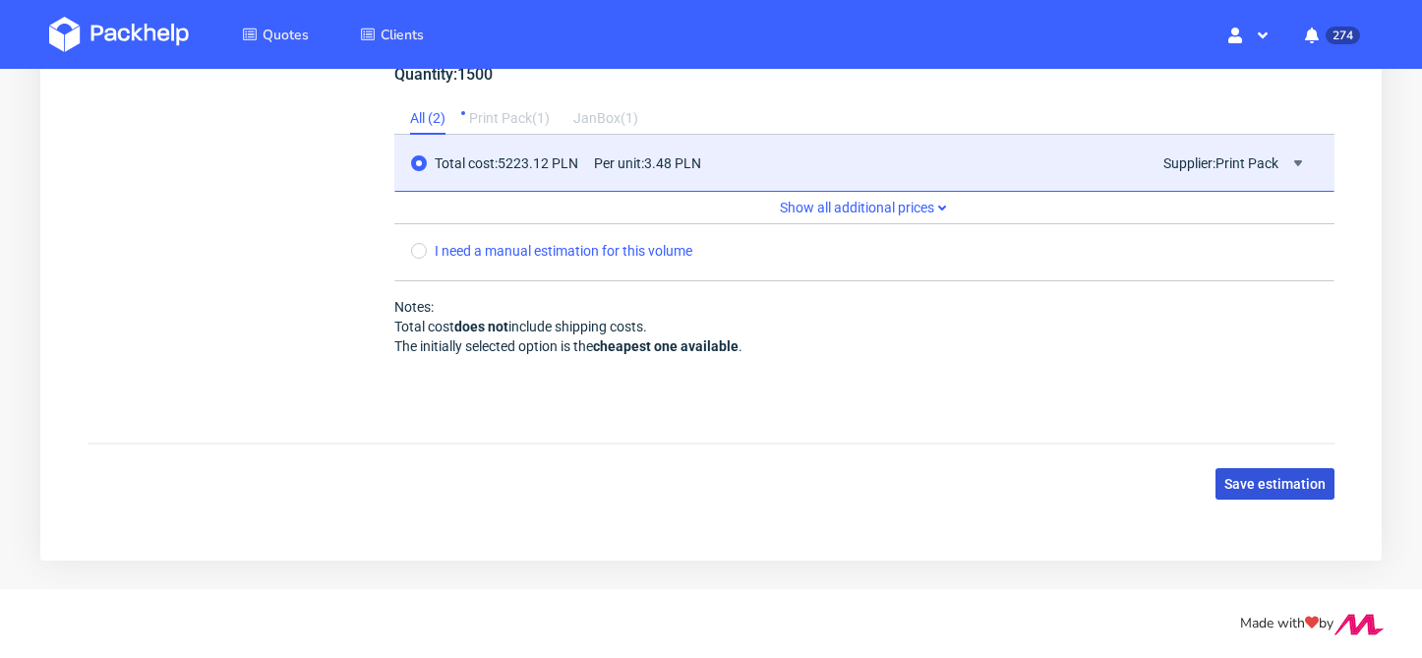
click at [1277, 493] on button "Save estimation" at bounding box center [1274, 483] width 119 height 31
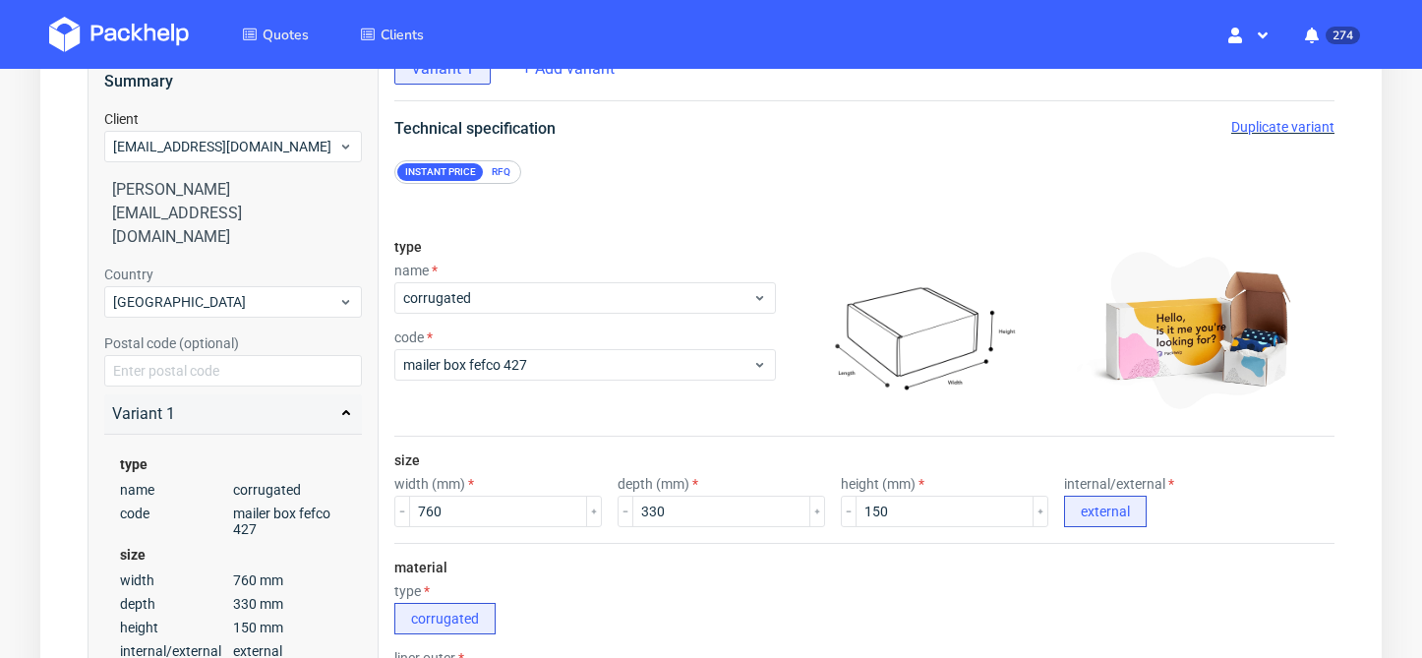
scroll to position [262, 0]
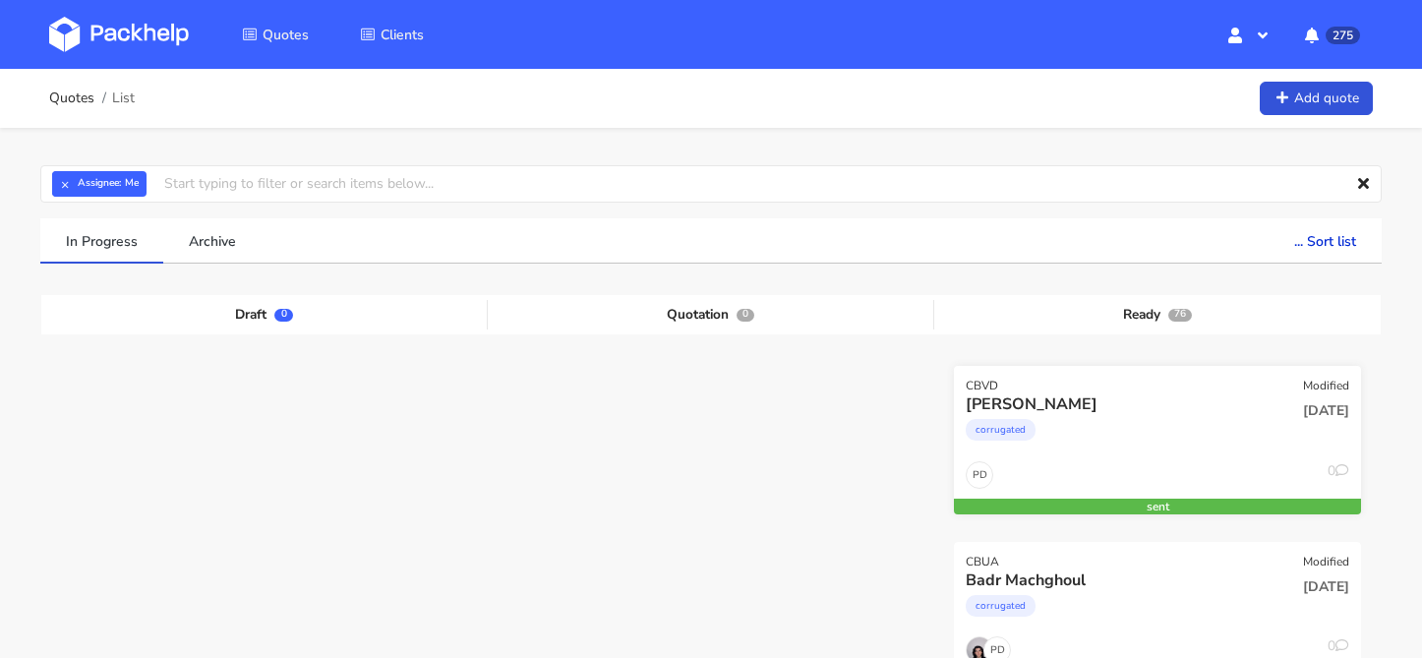
click at [1111, 470] on div "PD 0" at bounding box center [1157, 479] width 407 height 37
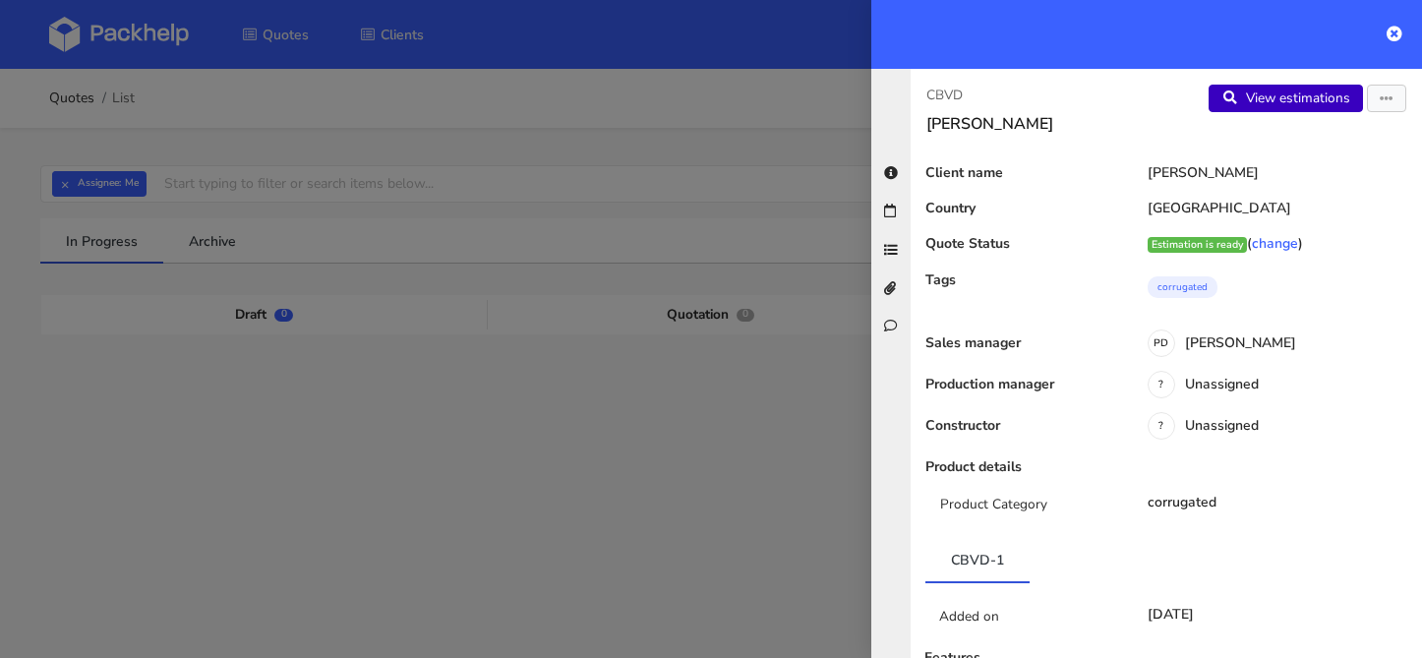
click at [1312, 89] on link "View estimations" at bounding box center [1285, 99] width 154 height 28
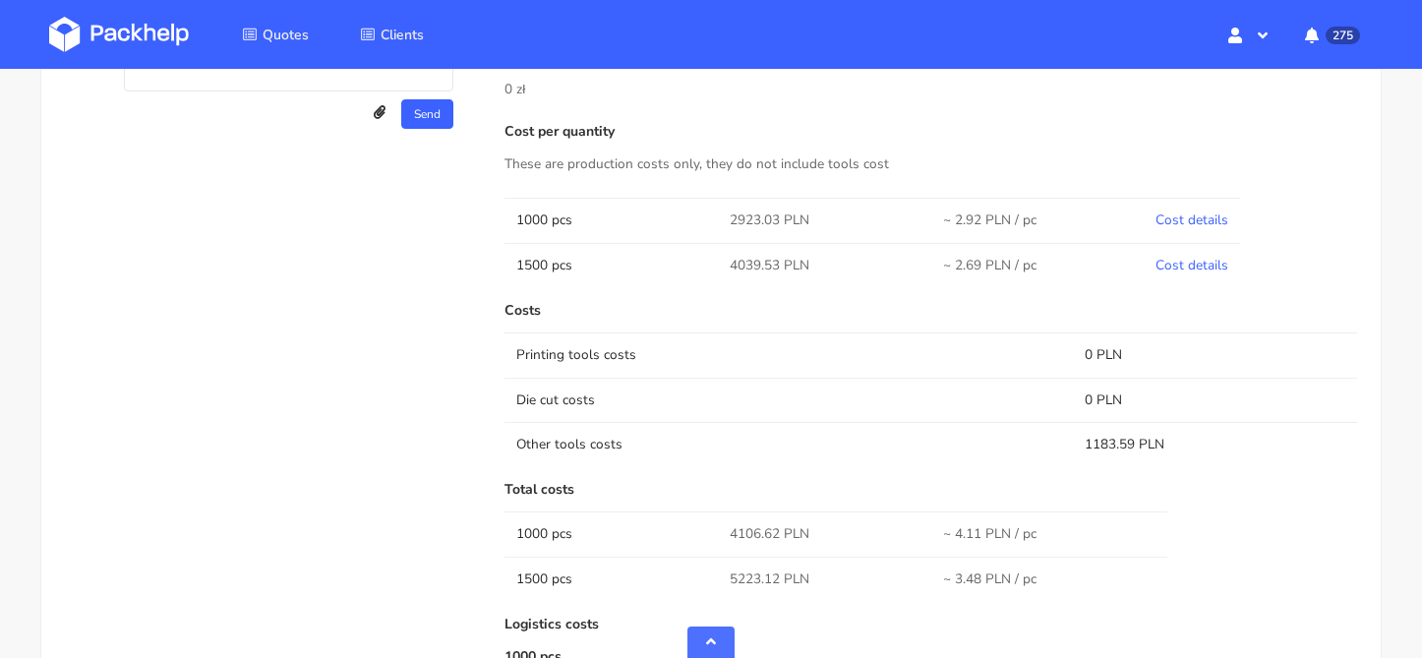
scroll to position [905, 0]
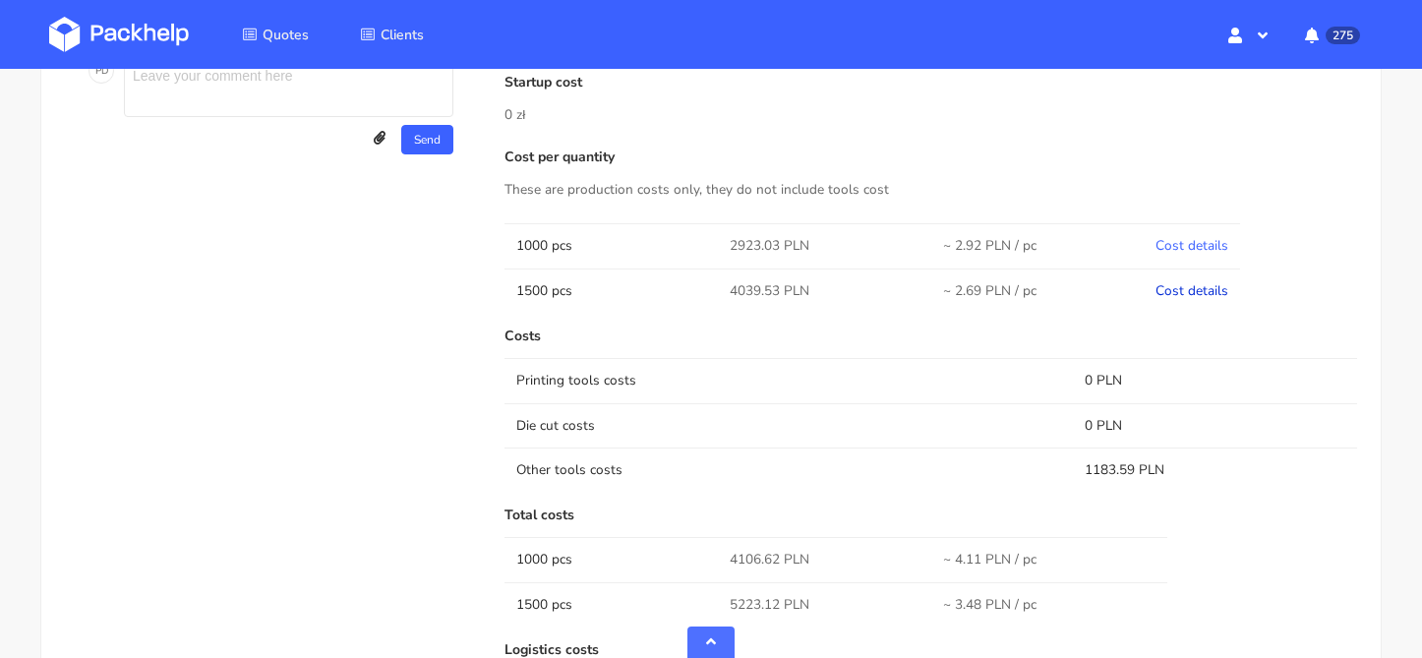
click at [1162, 287] on link "Cost details" at bounding box center [1191, 290] width 73 height 19
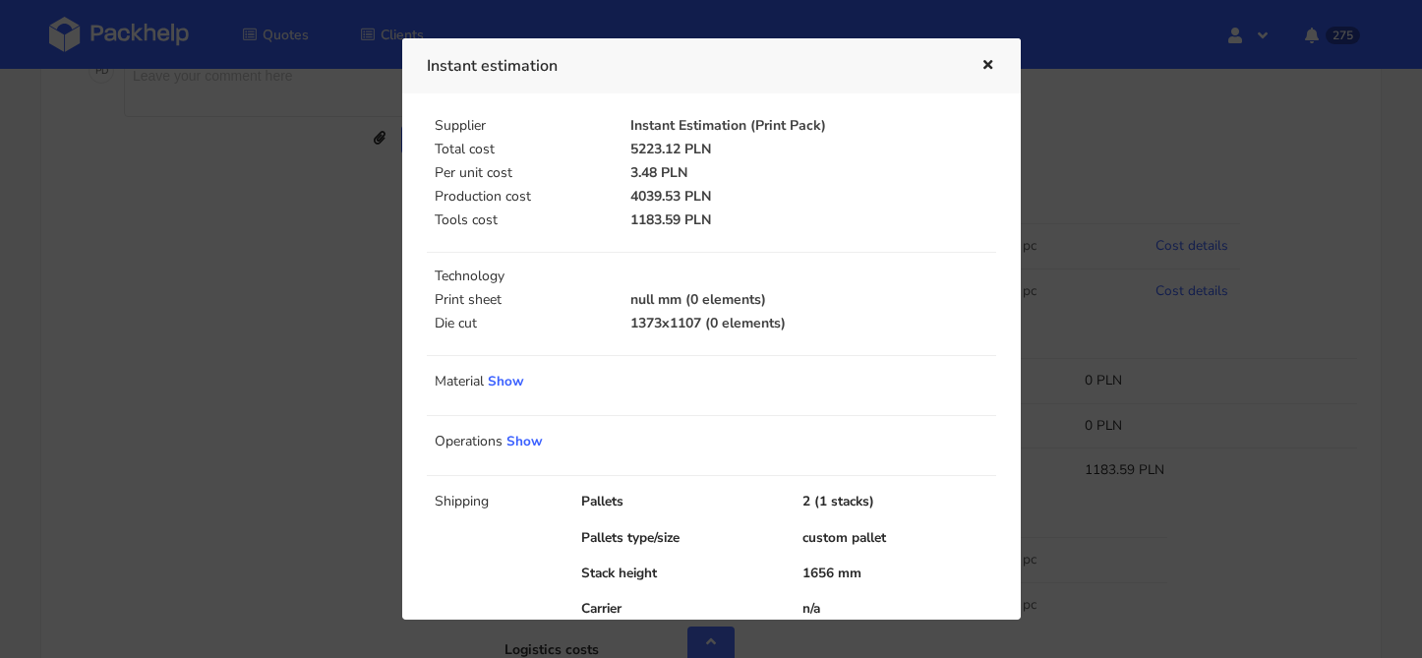
scroll to position [85, 0]
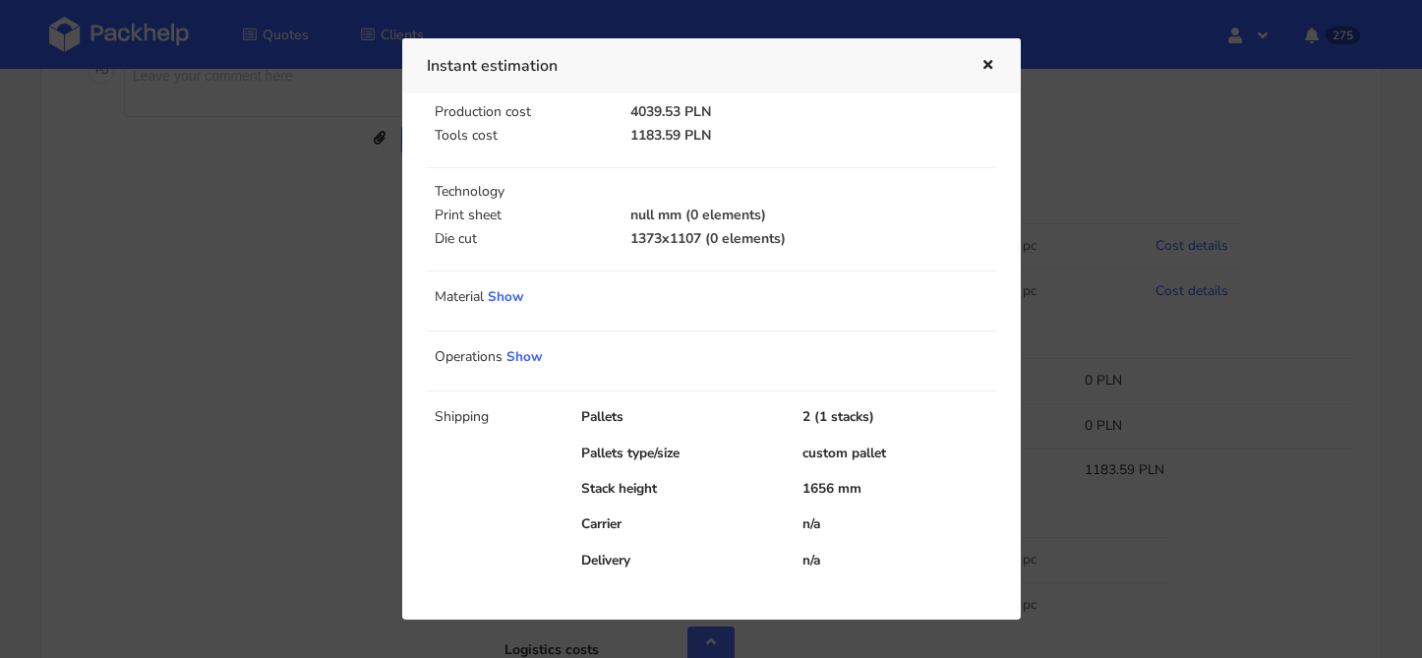
click at [1110, 420] on div at bounding box center [711, 329] width 1422 height 658
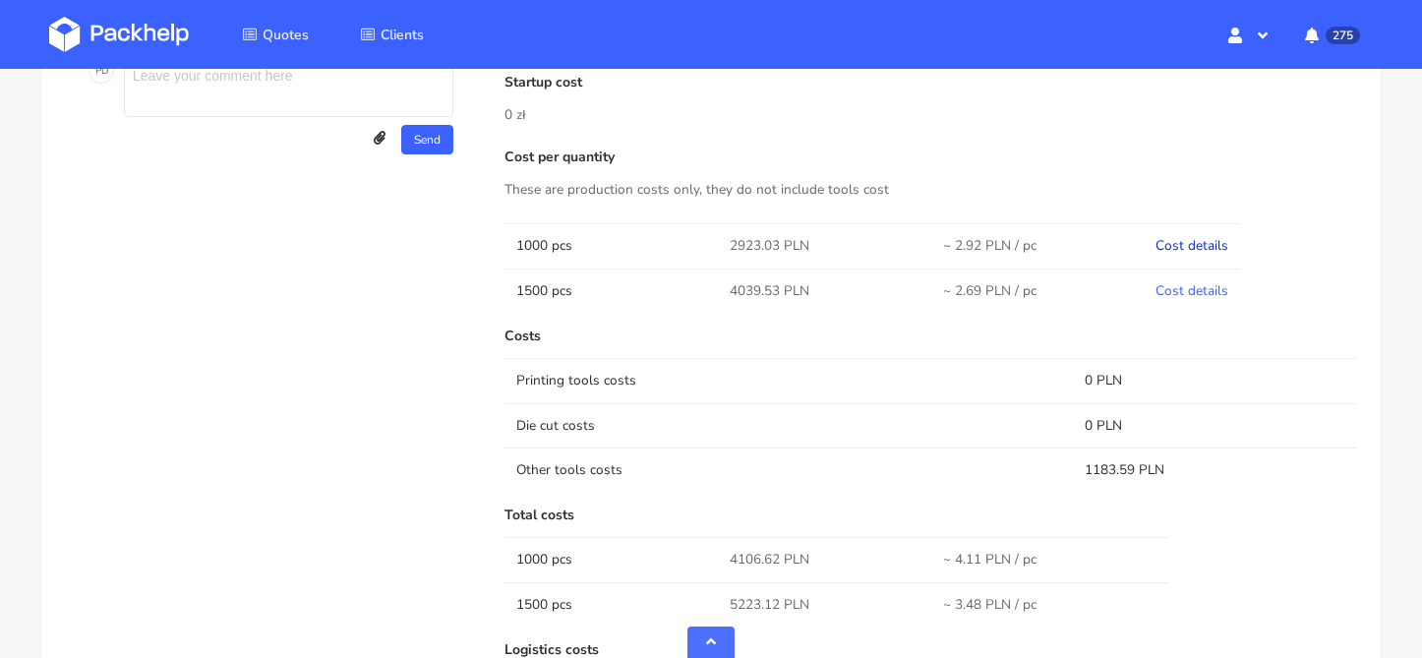
click at [1193, 245] on link "Cost details" at bounding box center [1191, 245] width 73 height 19
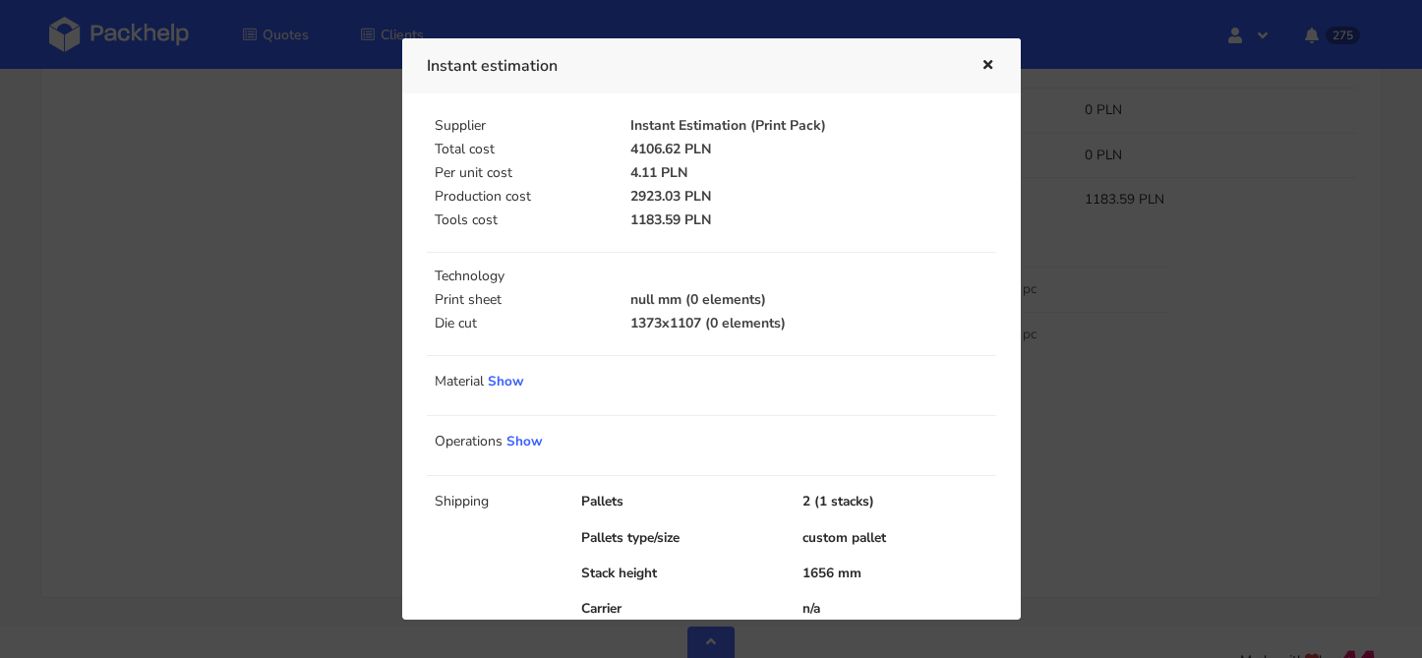
scroll to position [1173, 0]
click at [989, 67] on icon "button" at bounding box center [987, 66] width 17 height 14
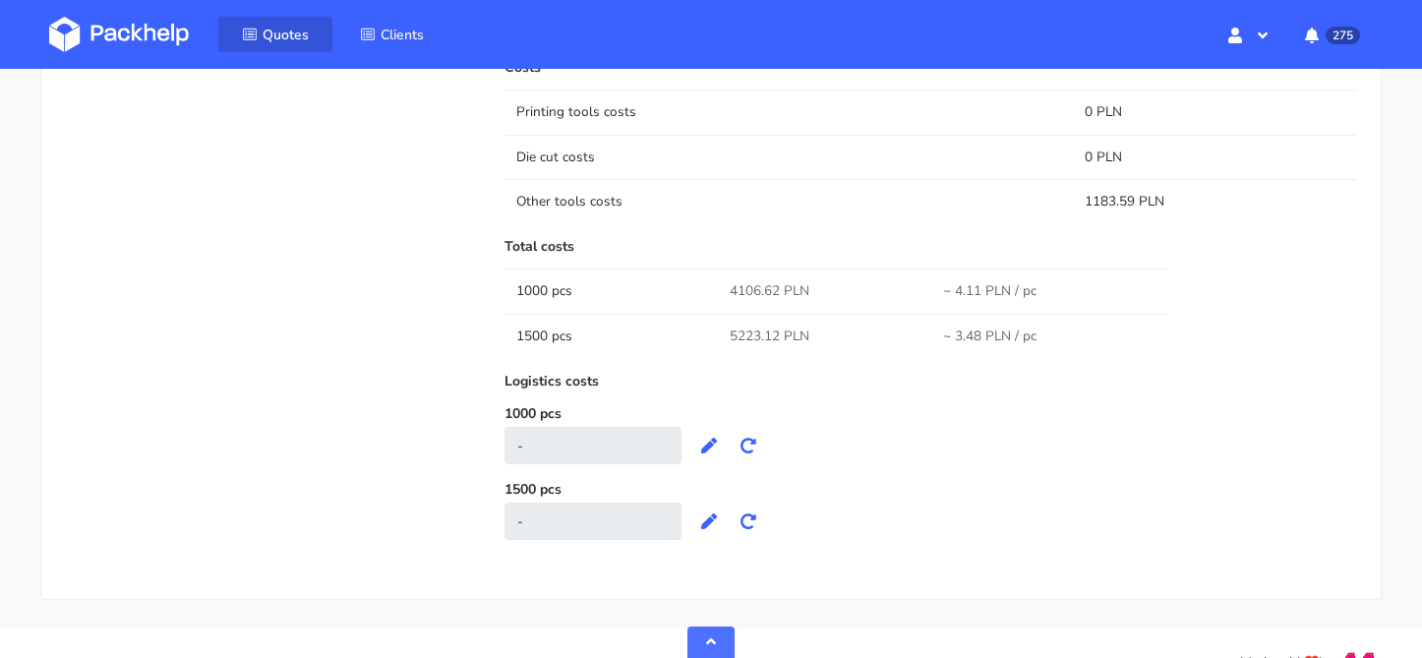
click at [273, 40] on span "Quotes" at bounding box center [286, 35] width 46 height 19
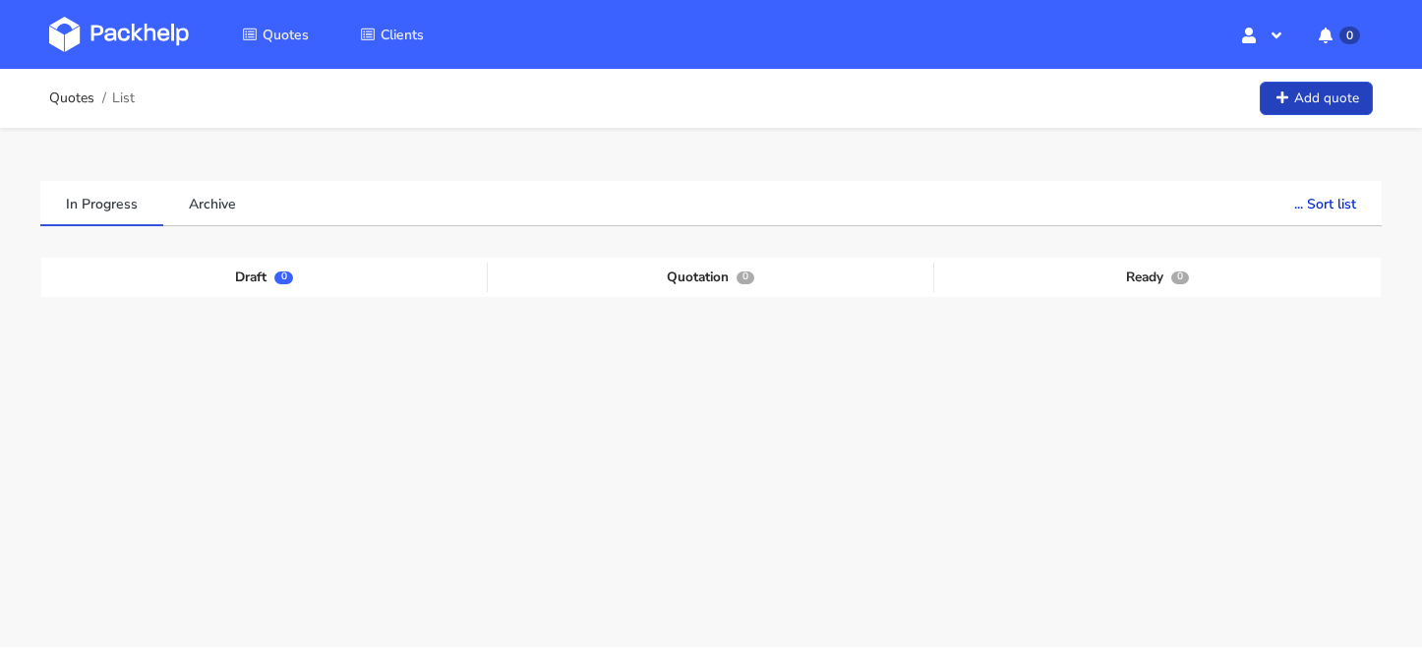
click at [1309, 91] on link "Add quote" at bounding box center [1315, 99] width 113 height 34
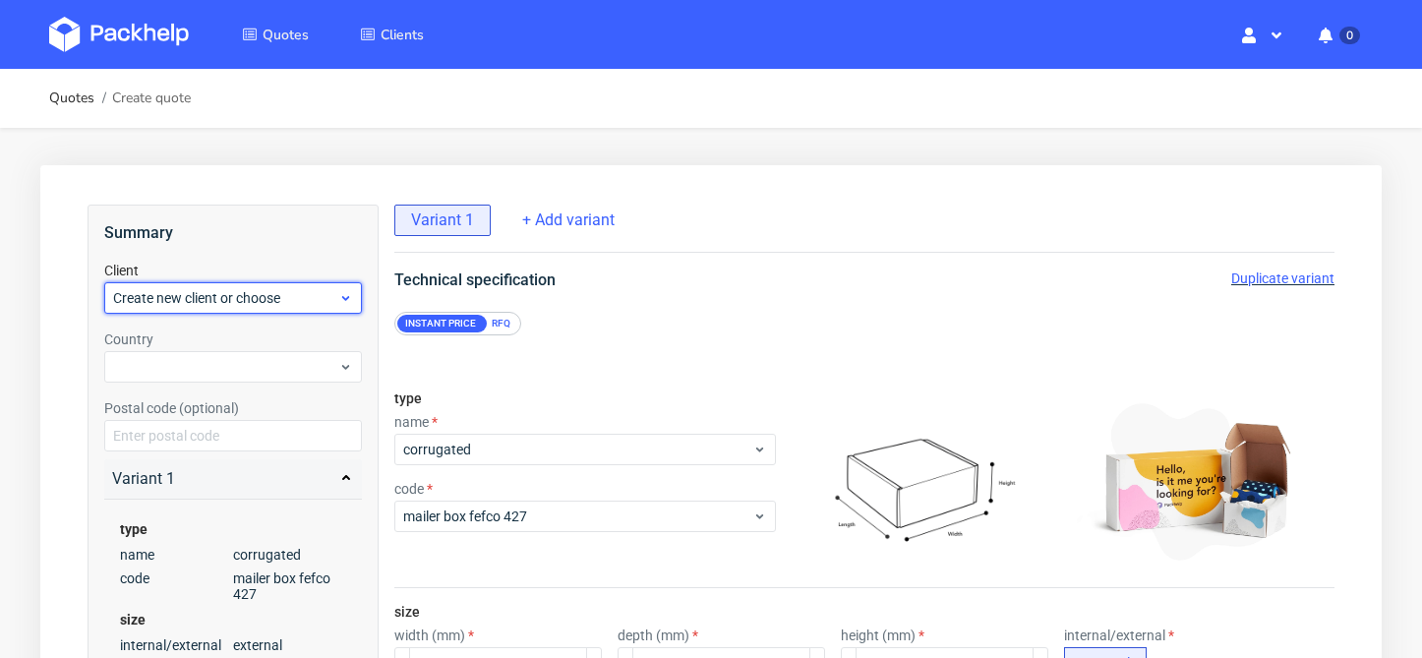
click at [314, 303] on span "Create new client or choose" at bounding box center [225, 298] width 225 height 20
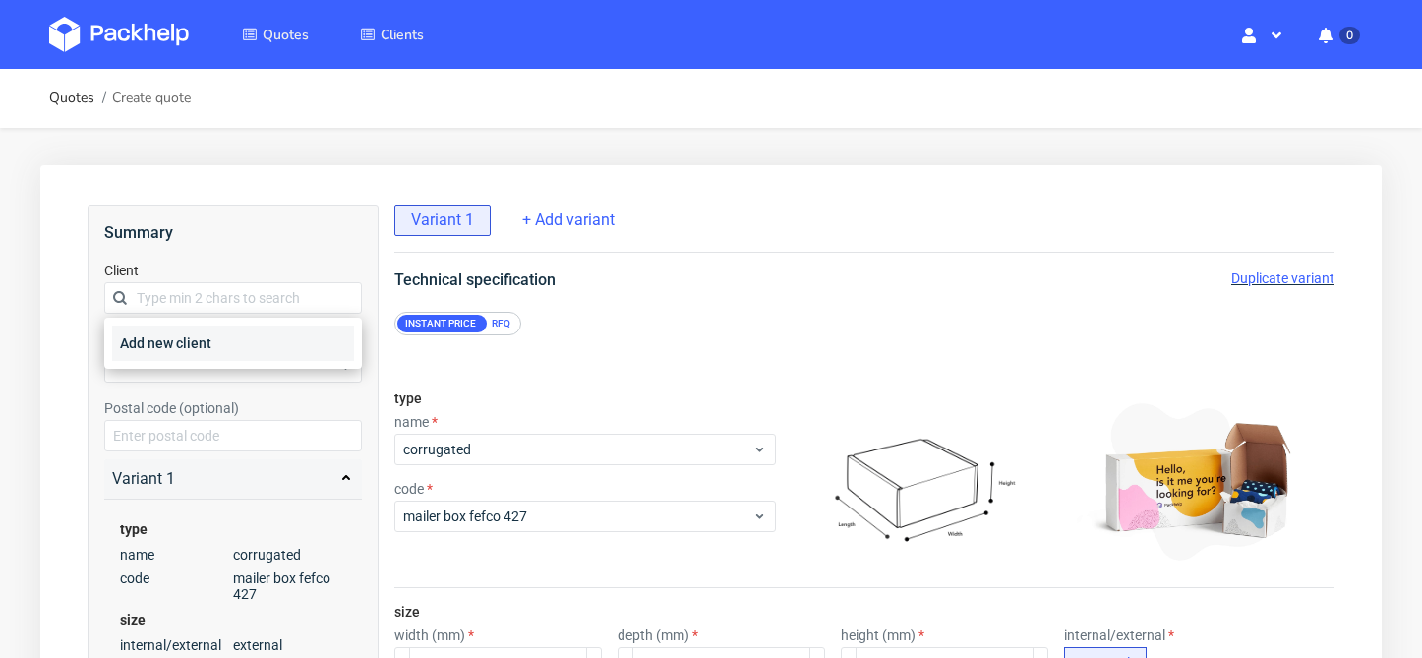
click at [295, 343] on div "Add new client" at bounding box center [233, 342] width 242 height 35
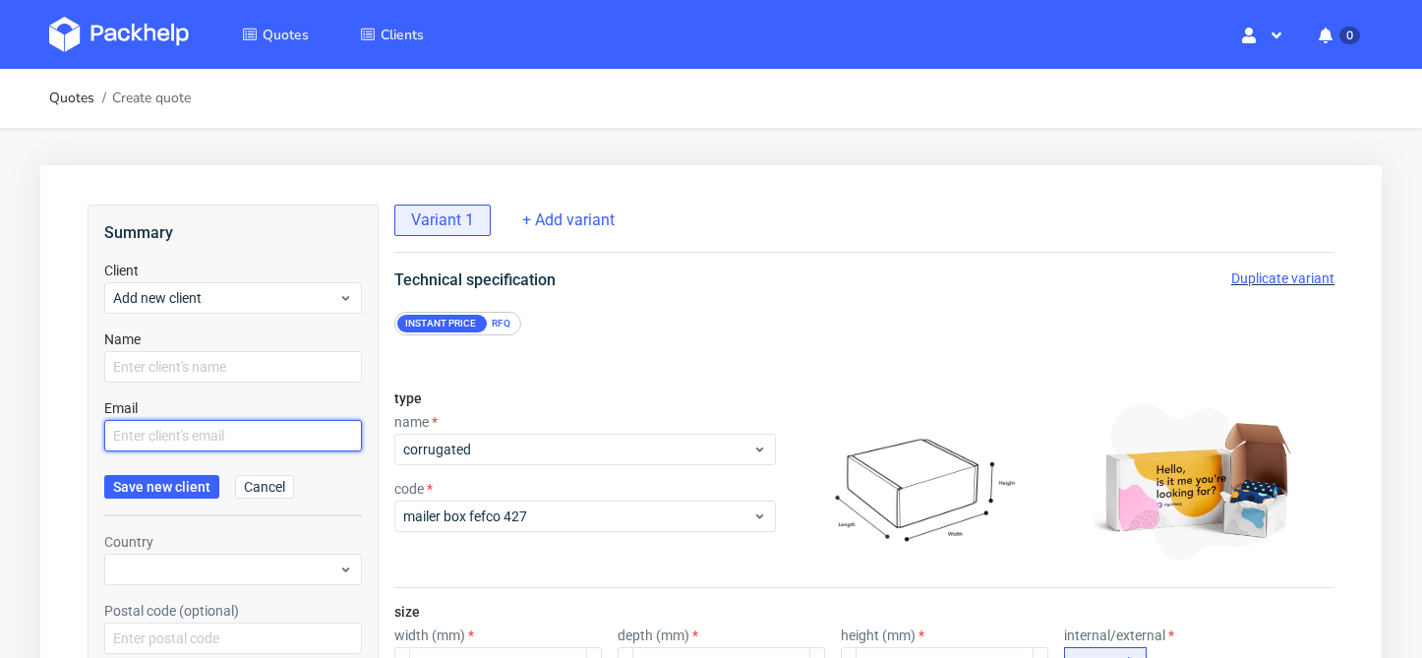
click at [251, 437] on input "text" at bounding box center [233, 435] width 258 height 31
paste input "[PERSON_NAME][EMAIL_ADDRESS][DOMAIN_NAME]"
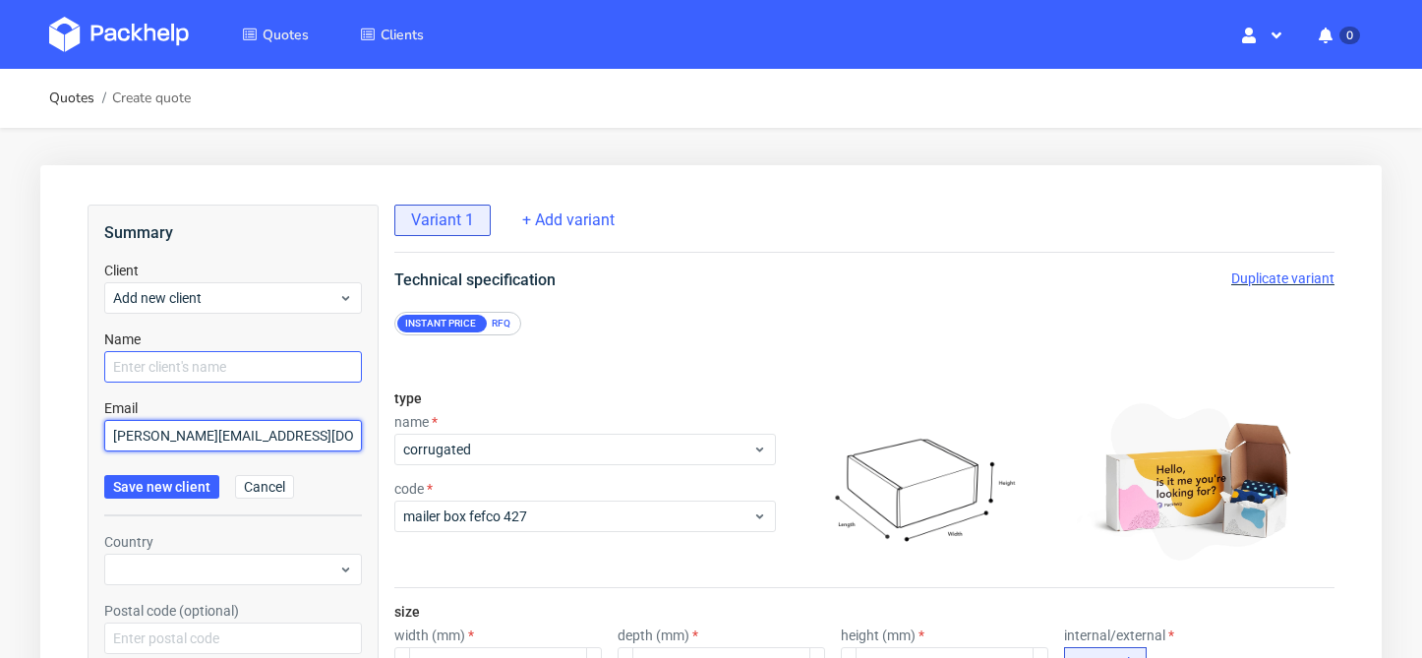
type input "[PERSON_NAME][EMAIL_ADDRESS][DOMAIN_NAME]"
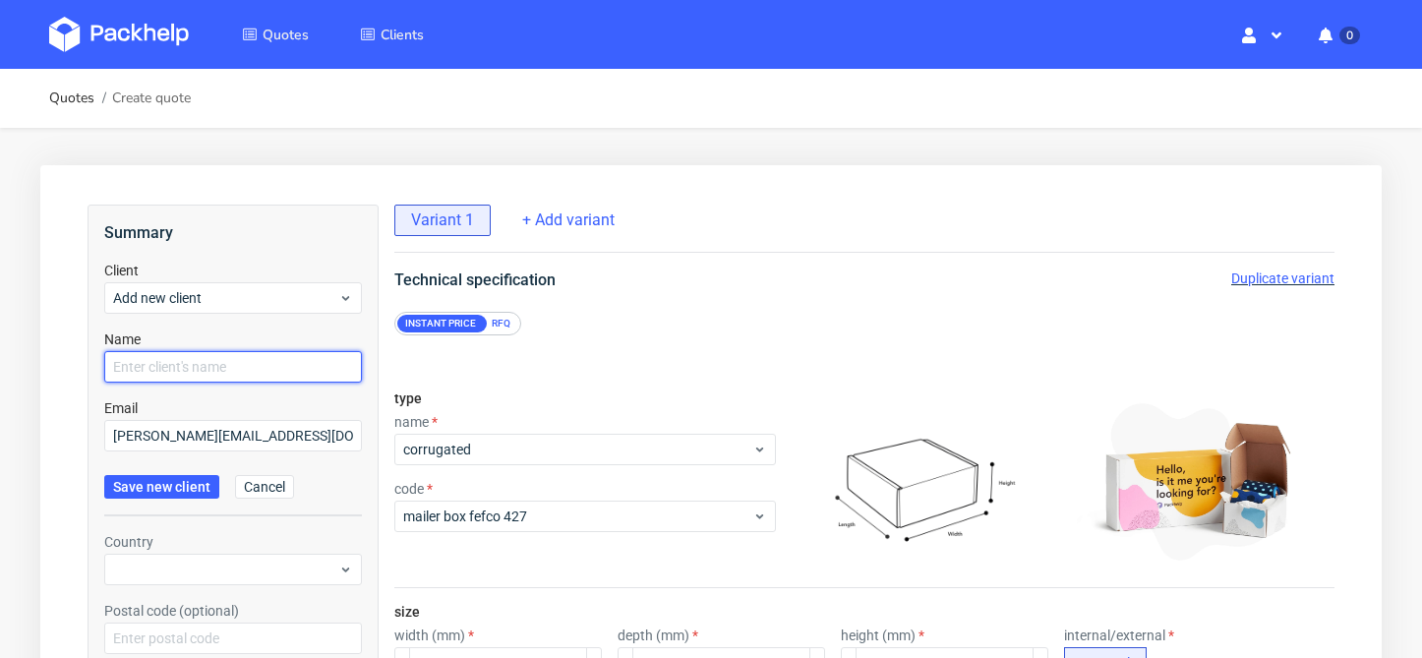
click at [235, 375] on input "text" at bounding box center [233, 366] width 258 height 31
drag, startPoint x: 202, startPoint y: 367, endPoint x: 59, endPoint y: 367, distance: 142.6
paste input "athan Battrick-Newall"
type input "Jonathan Battrick-Newall"
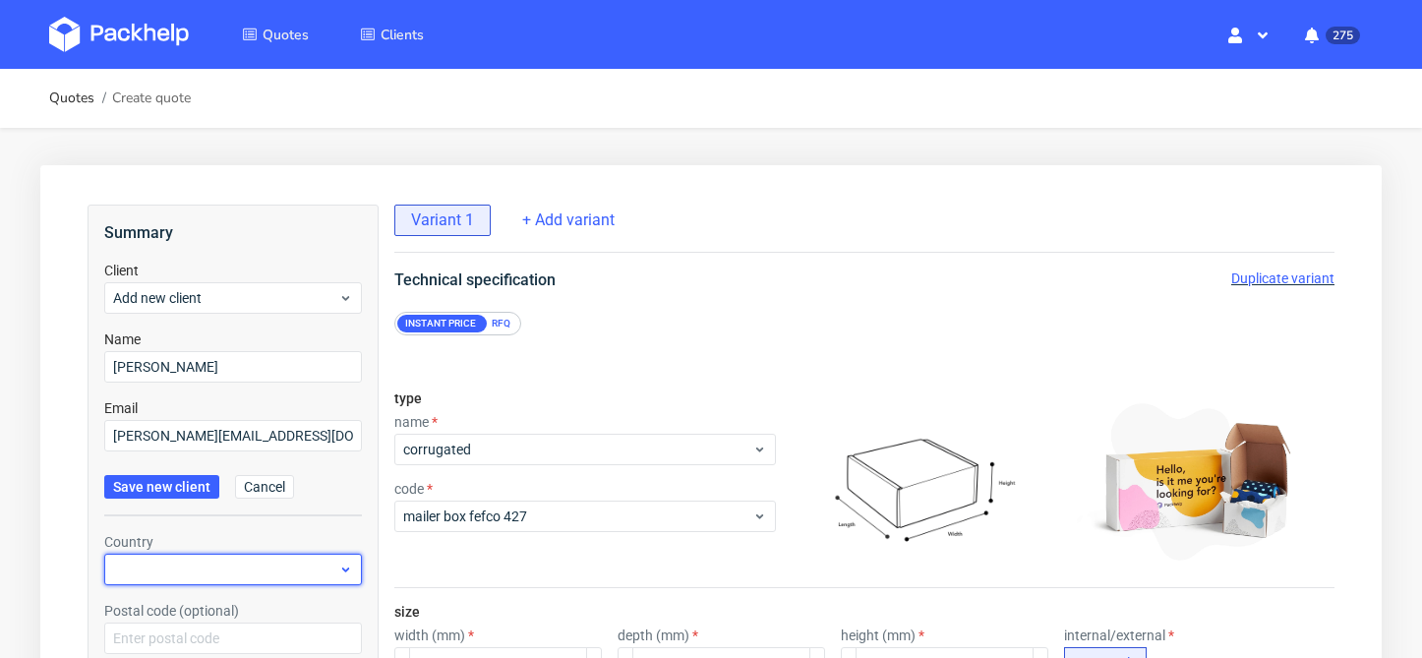
click at [159, 575] on div at bounding box center [233, 569] width 258 height 31
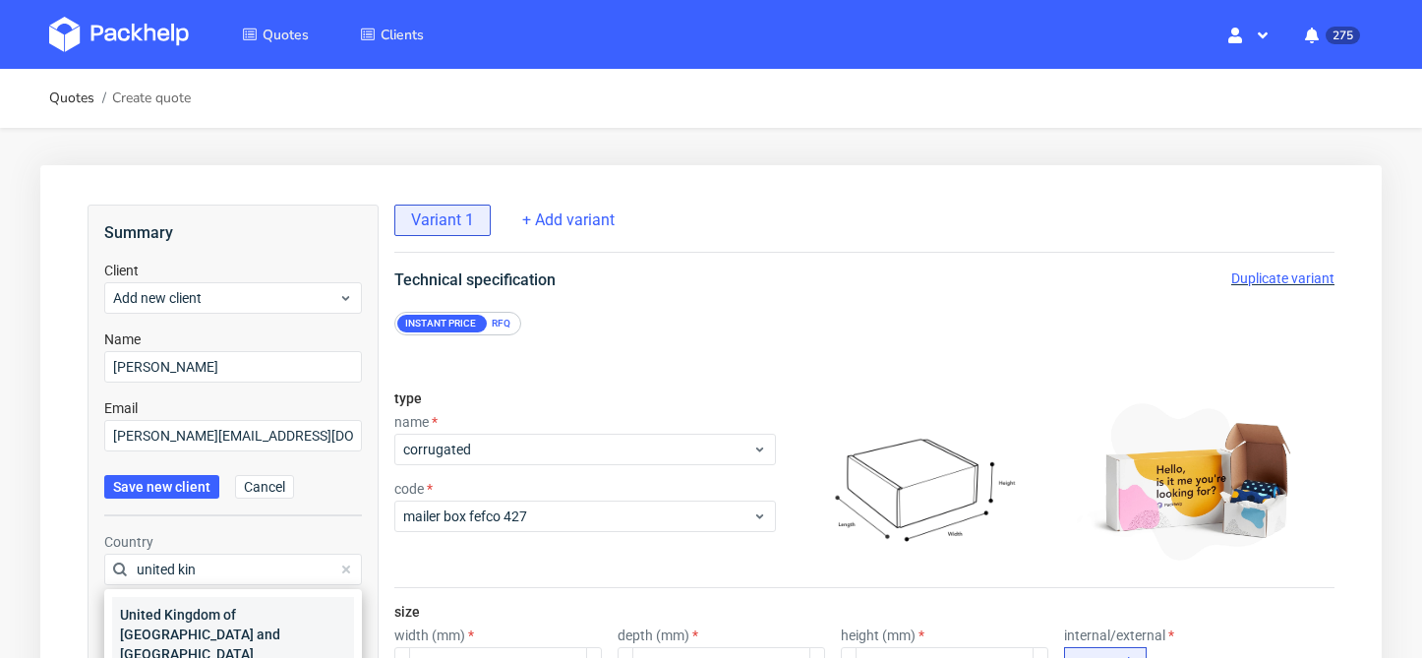
type input "united kin"
click at [177, 626] on div "United Kingdom of Great Britain and Northern Ireland" at bounding box center [233, 634] width 242 height 75
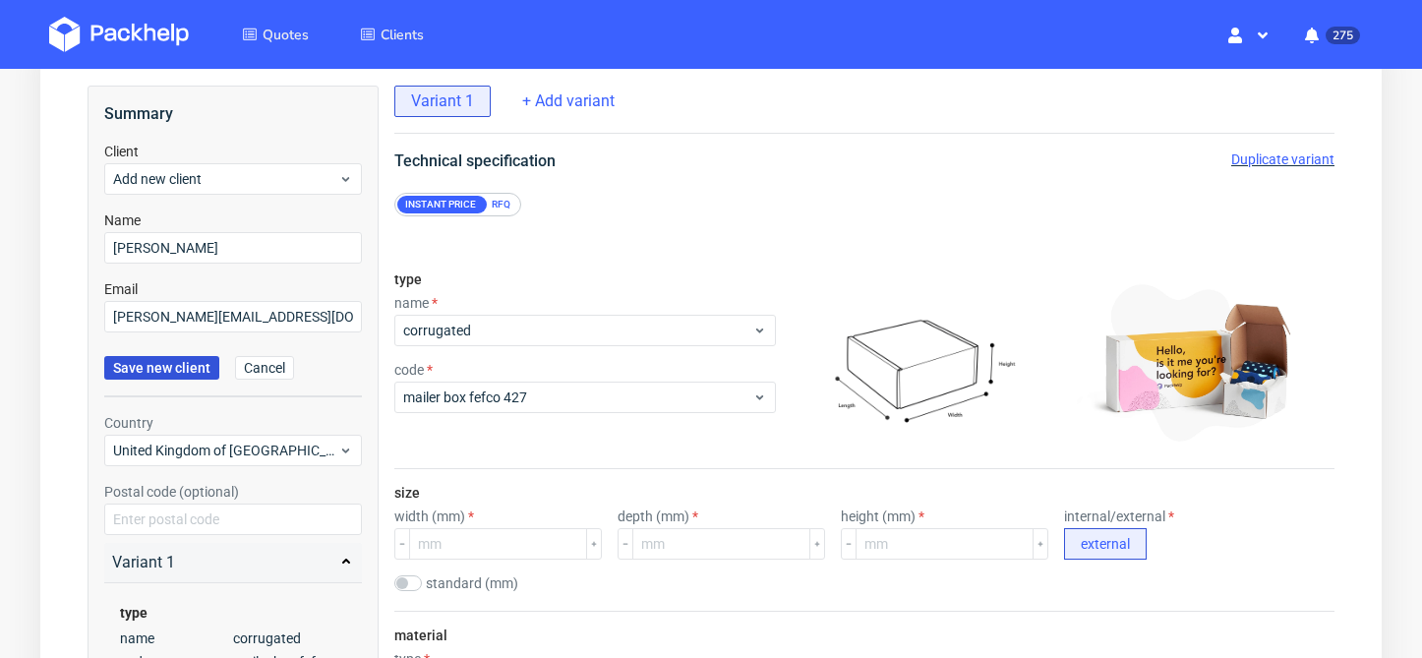
scroll to position [155, 0]
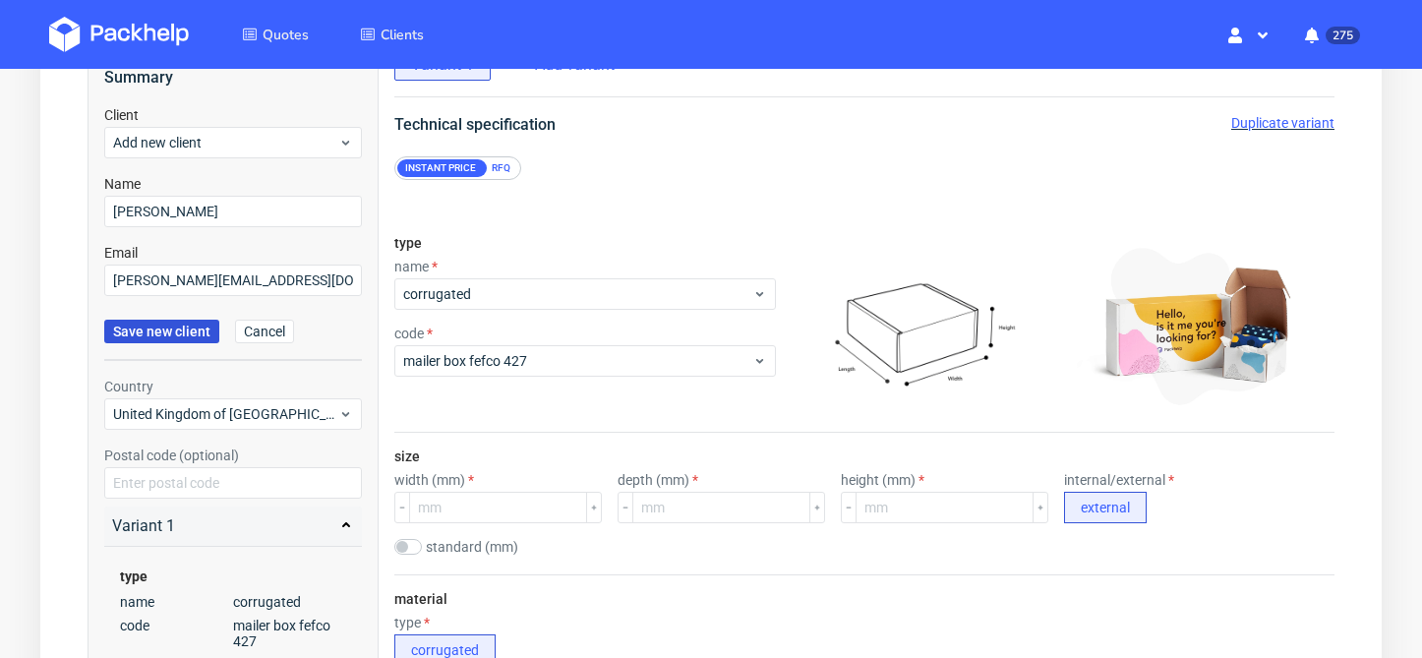
click at [179, 331] on span "Save new client" at bounding box center [161, 331] width 97 height 14
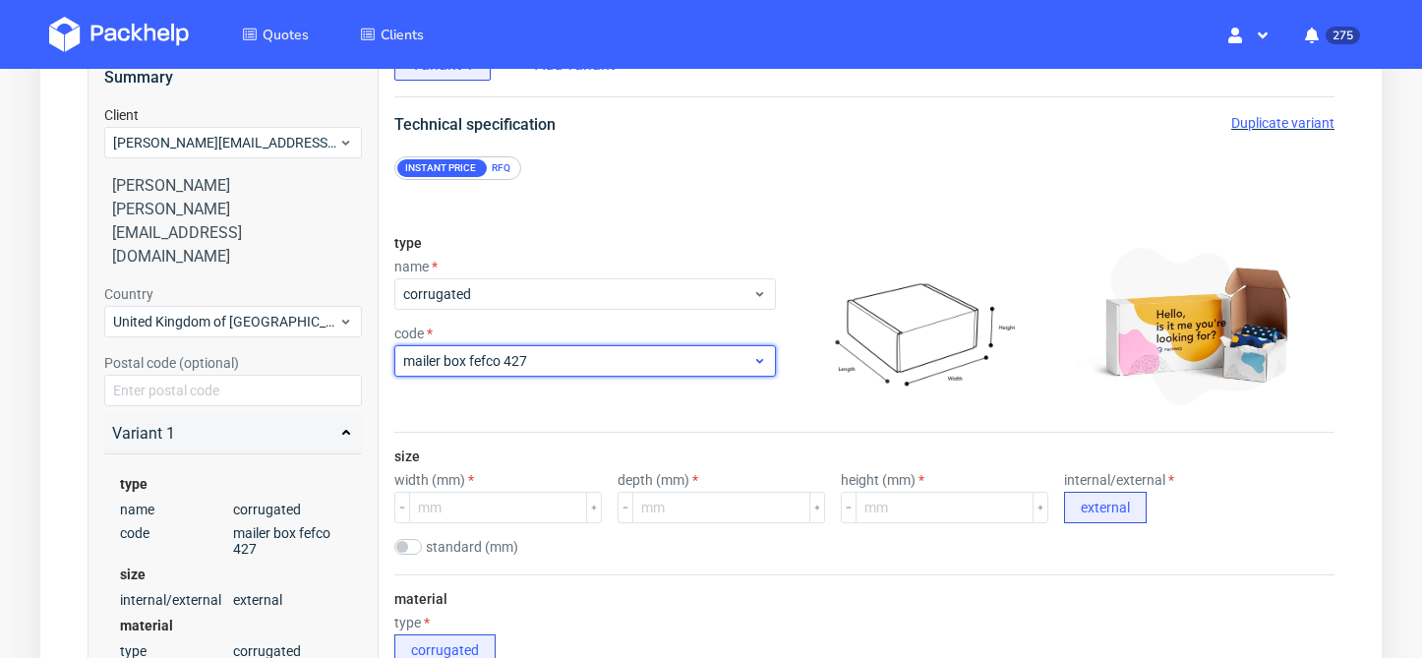
click at [549, 369] on span "mailer box fefco 427" at bounding box center [577, 361] width 349 height 20
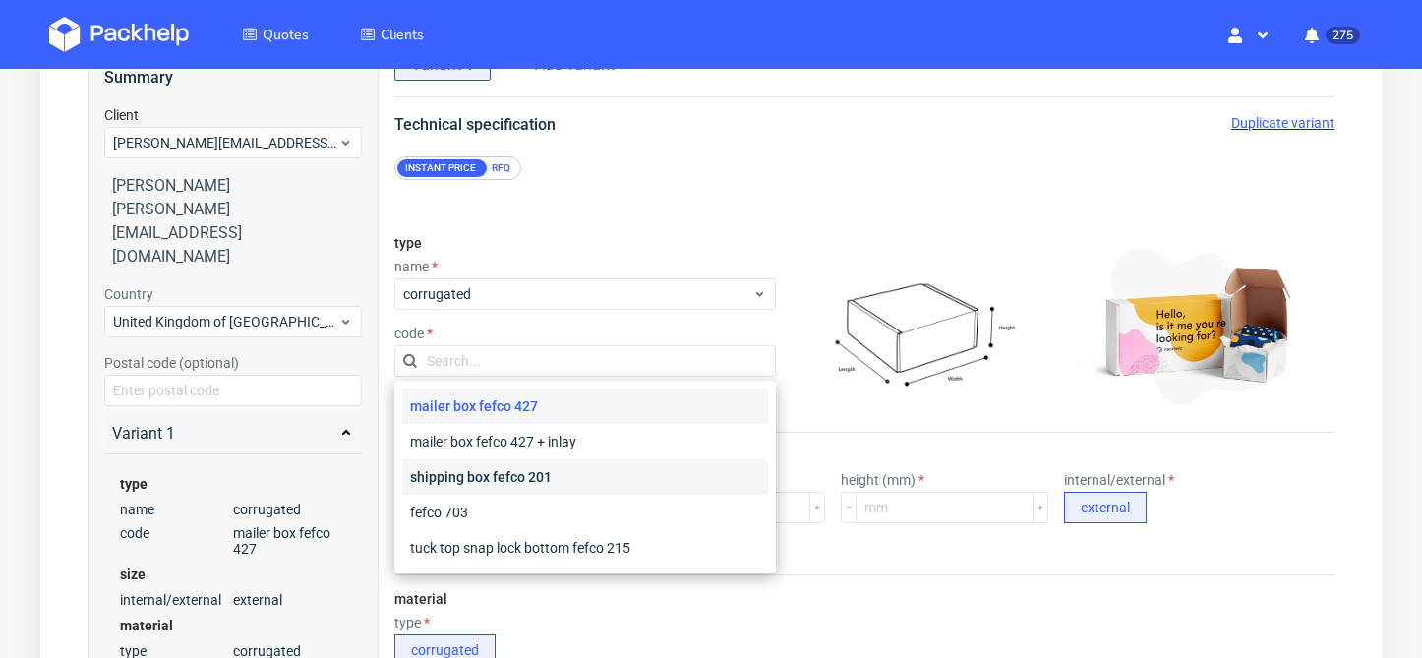
click at [557, 474] on div "shipping box fefco 201" at bounding box center [585, 476] width 366 height 35
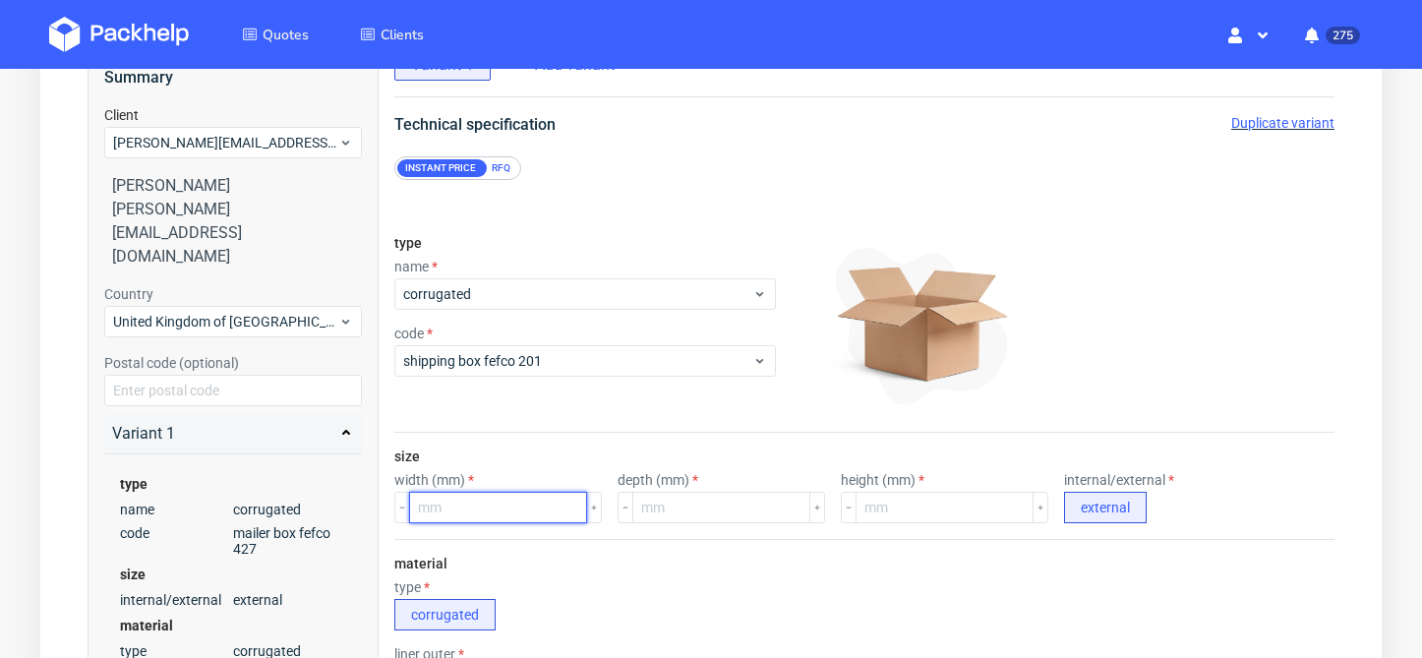
click at [515, 521] on input "number" at bounding box center [498, 507] width 178 height 31
type input "700"
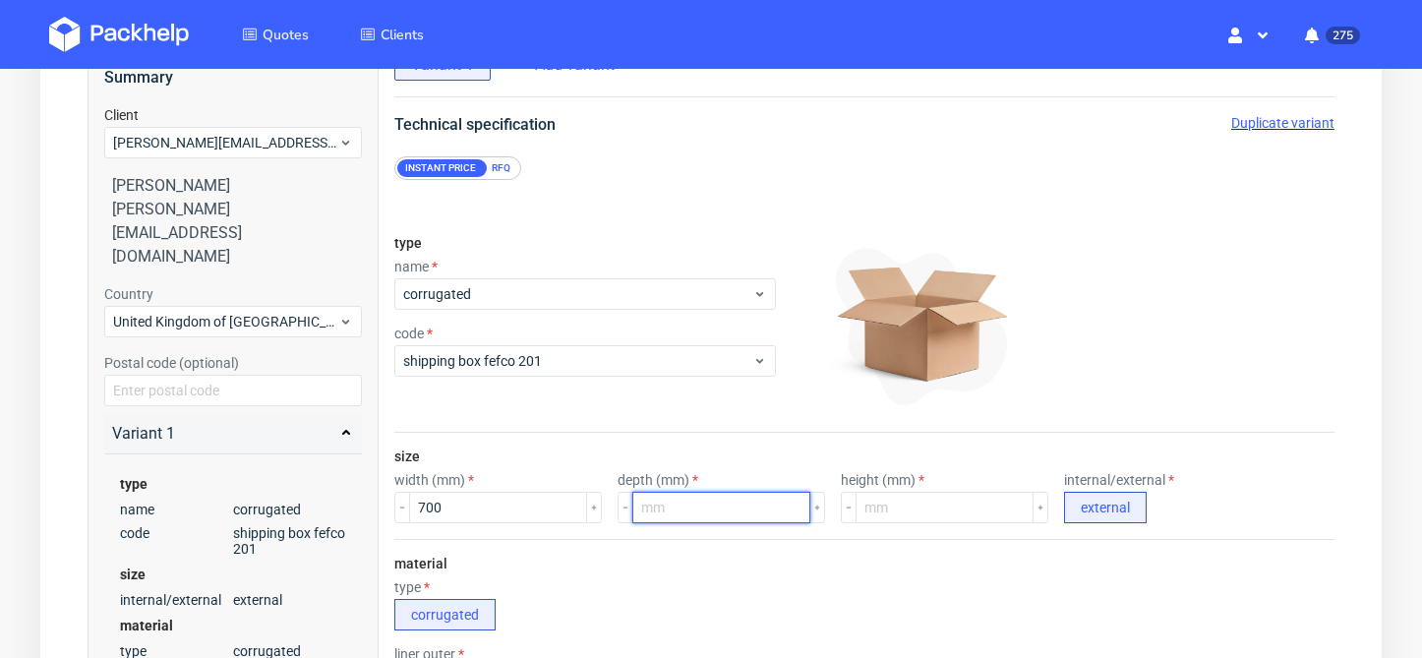
click at [642, 515] on input "number" at bounding box center [721, 507] width 178 height 31
type input "700"
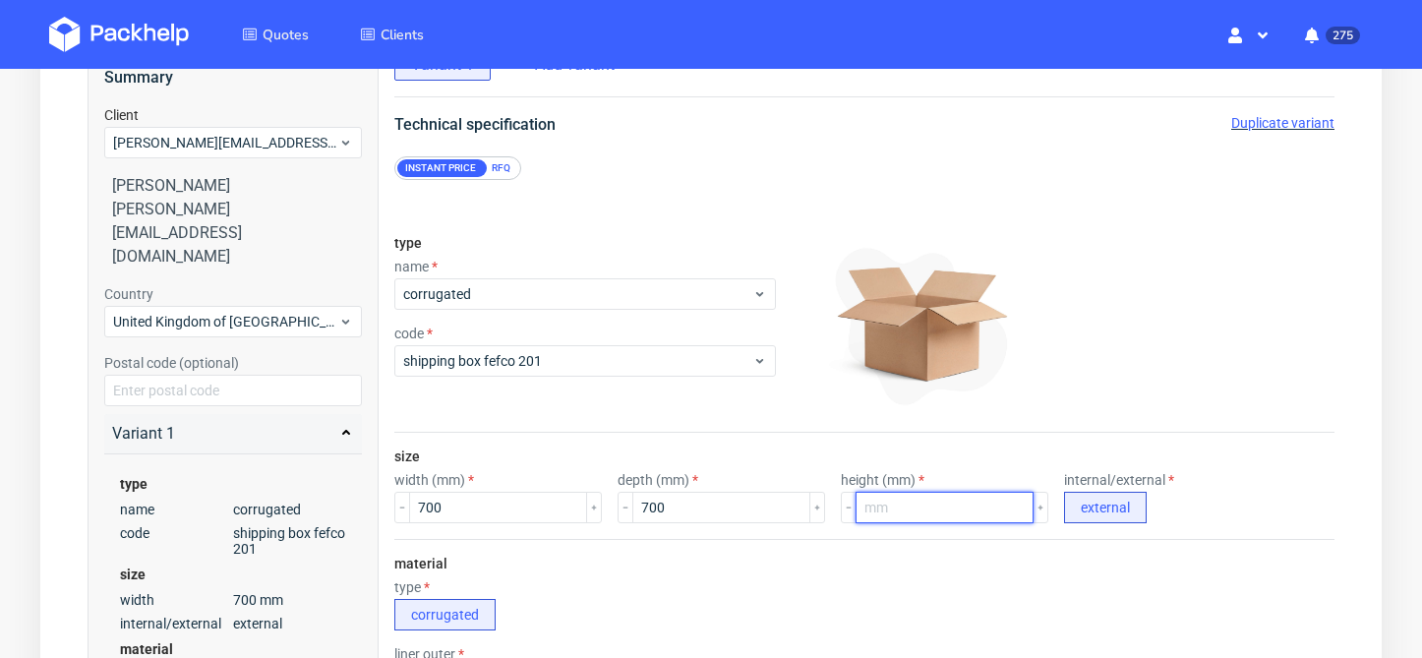
click at [913, 520] on input "number" at bounding box center [944, 507] width 178 height 31
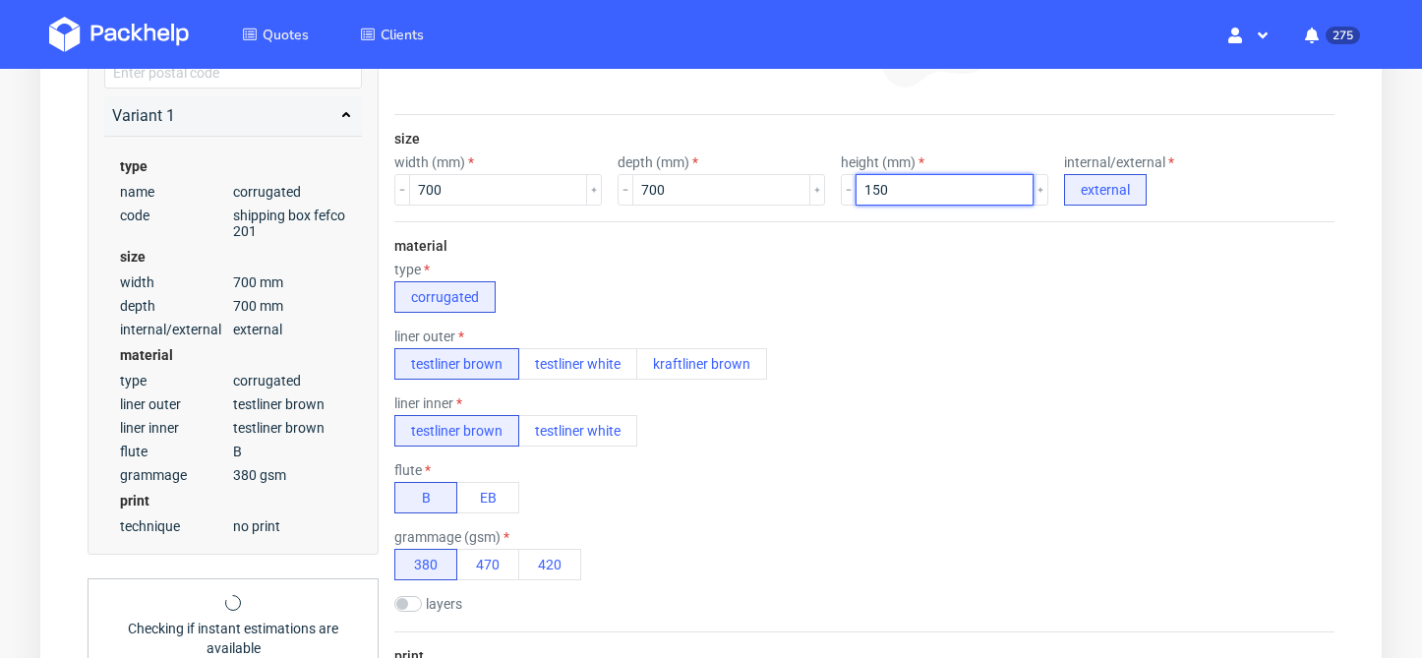
scroll to position [475, 0]
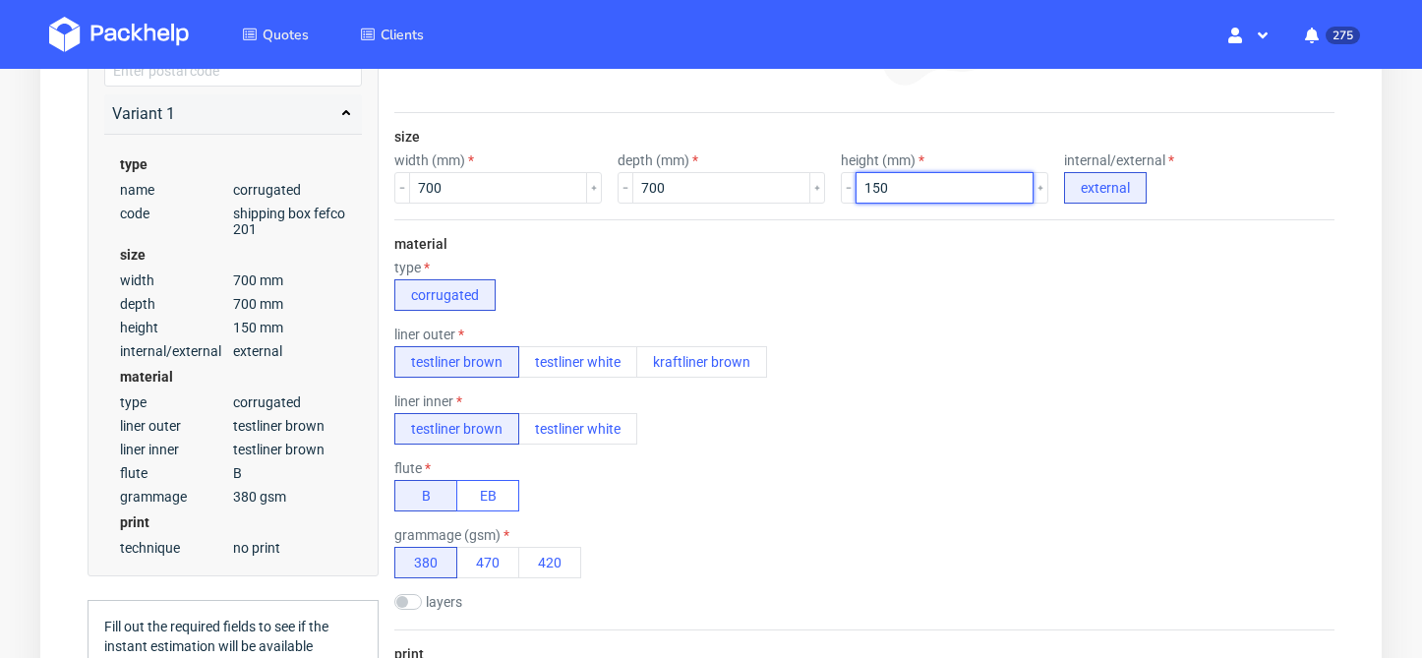
type input "150"
click at [488, 487] on button "EB" at bounding box center [487, 495] width 63 height 31
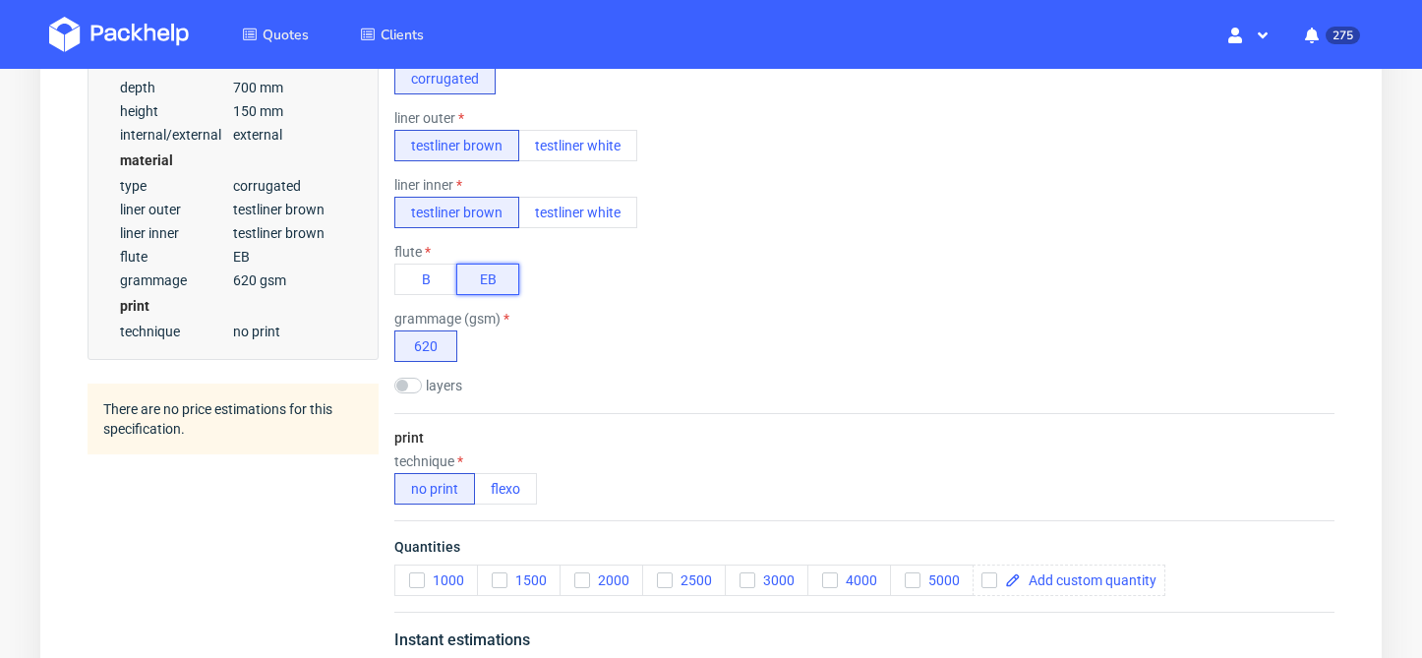
scroll to position [959, 0]
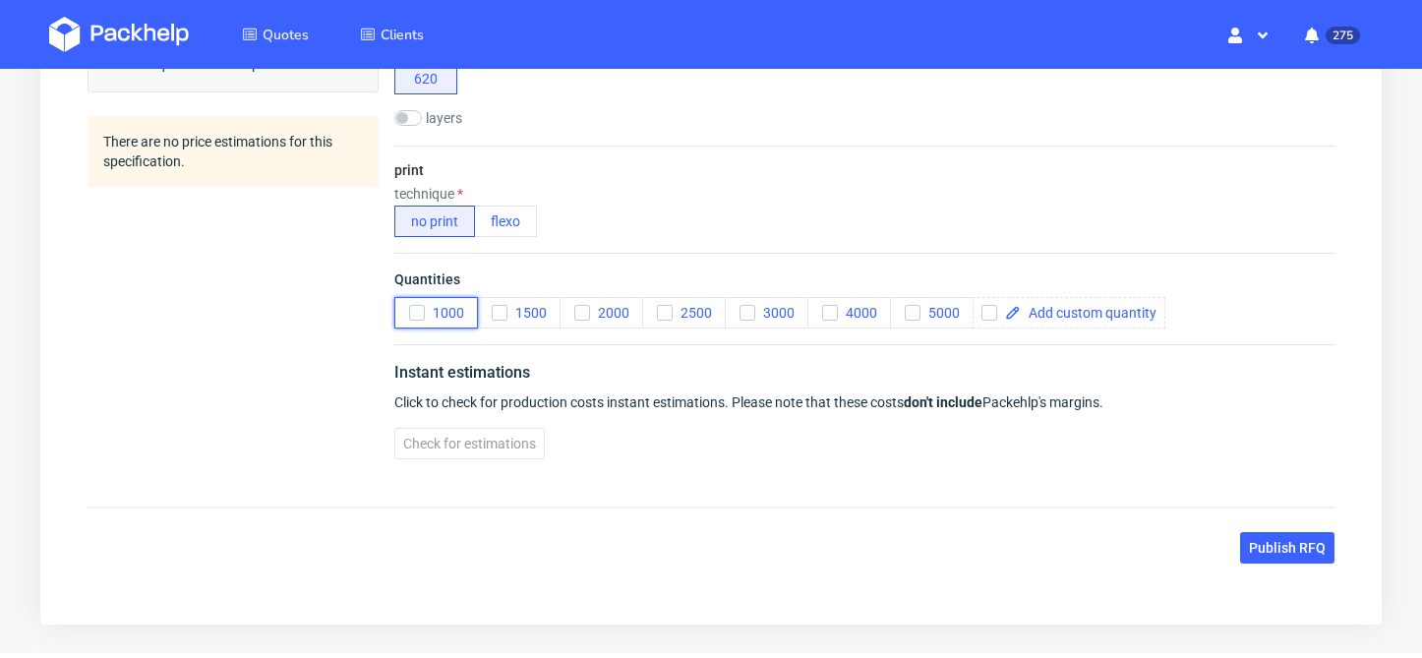
click at [417, 311] on icon "button" at bounding box center [417, 313] width 14 height 14
click at [510, 320] on span "1500" at bounding box center [526, 313] width 39 height 16
click at [579, 308] on icon "button" at bounding box center [582, 313] width 14 height 14
click at [452, 462] on div "Instant estimations Click to check for production costs instant estimations. Pl…" at bounding box center [864, 409] width 940 height 131
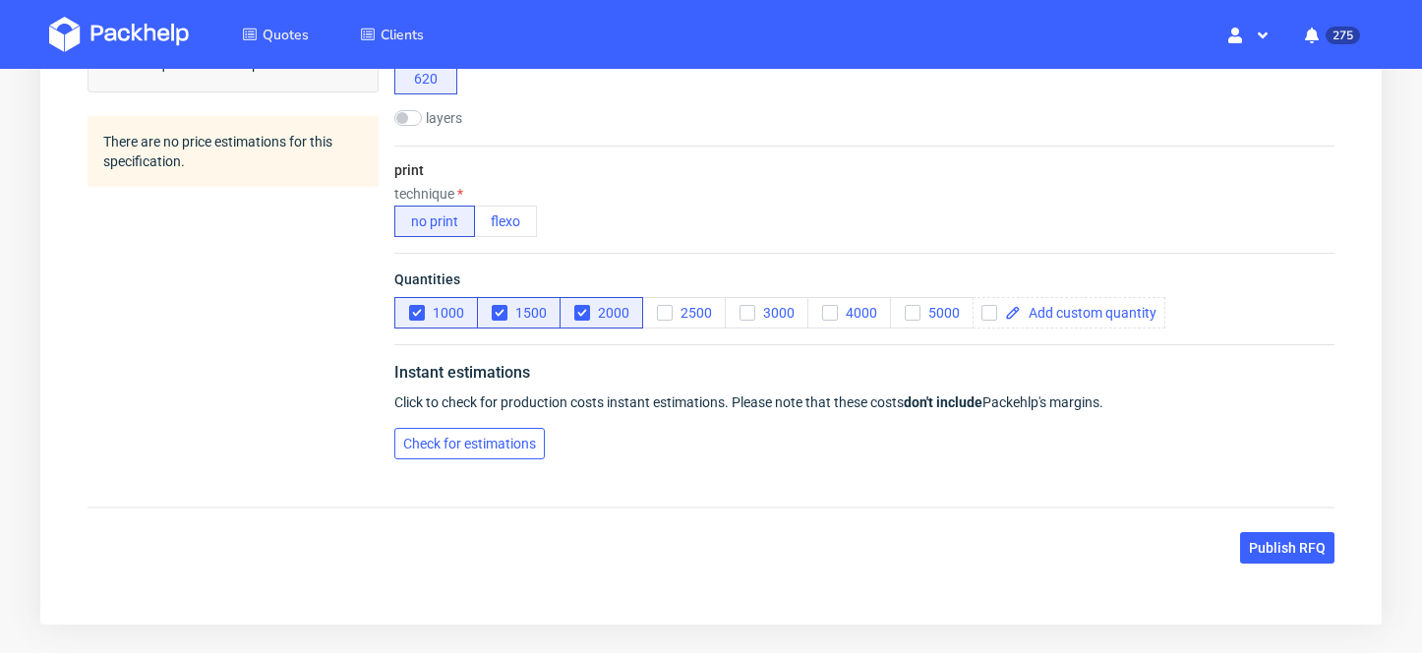
click at [483, 443] on span "Check for estimations" at bounding box center [469, 444] width 133 height 14
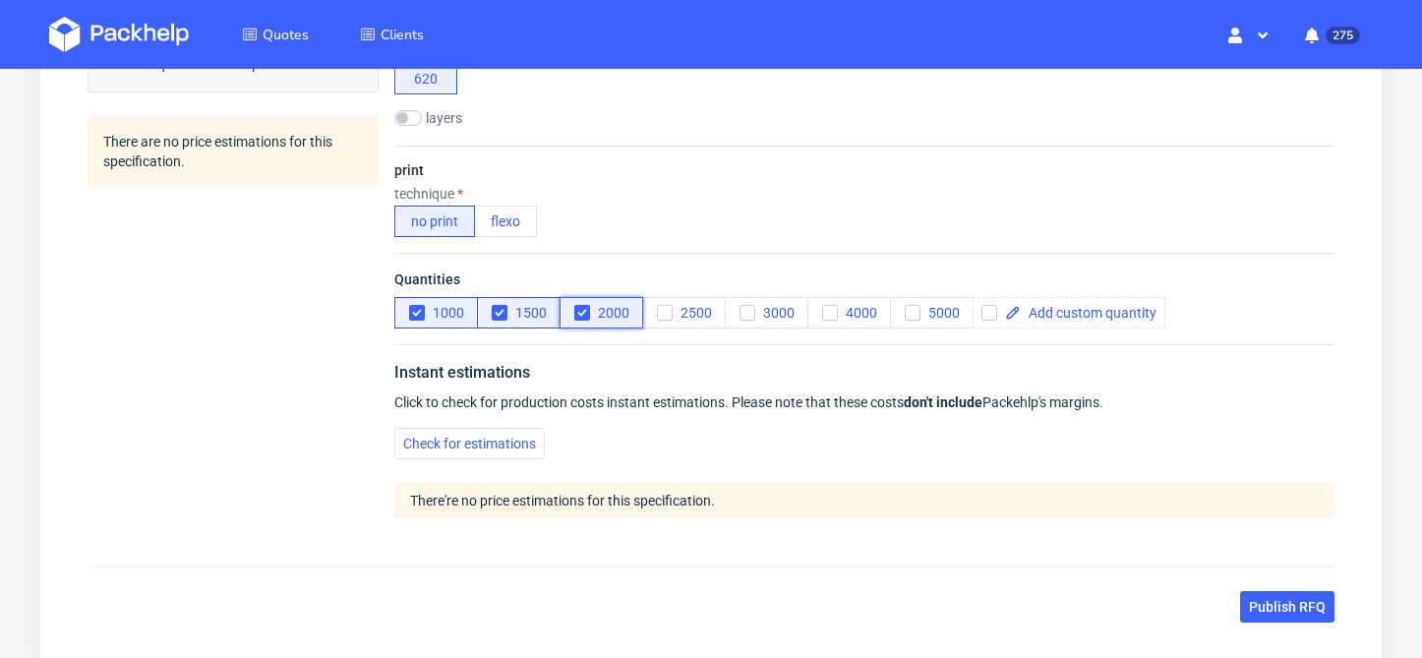
click at [594, 313] on span "2000" at bounding box center [609, 313] width 39 height 16
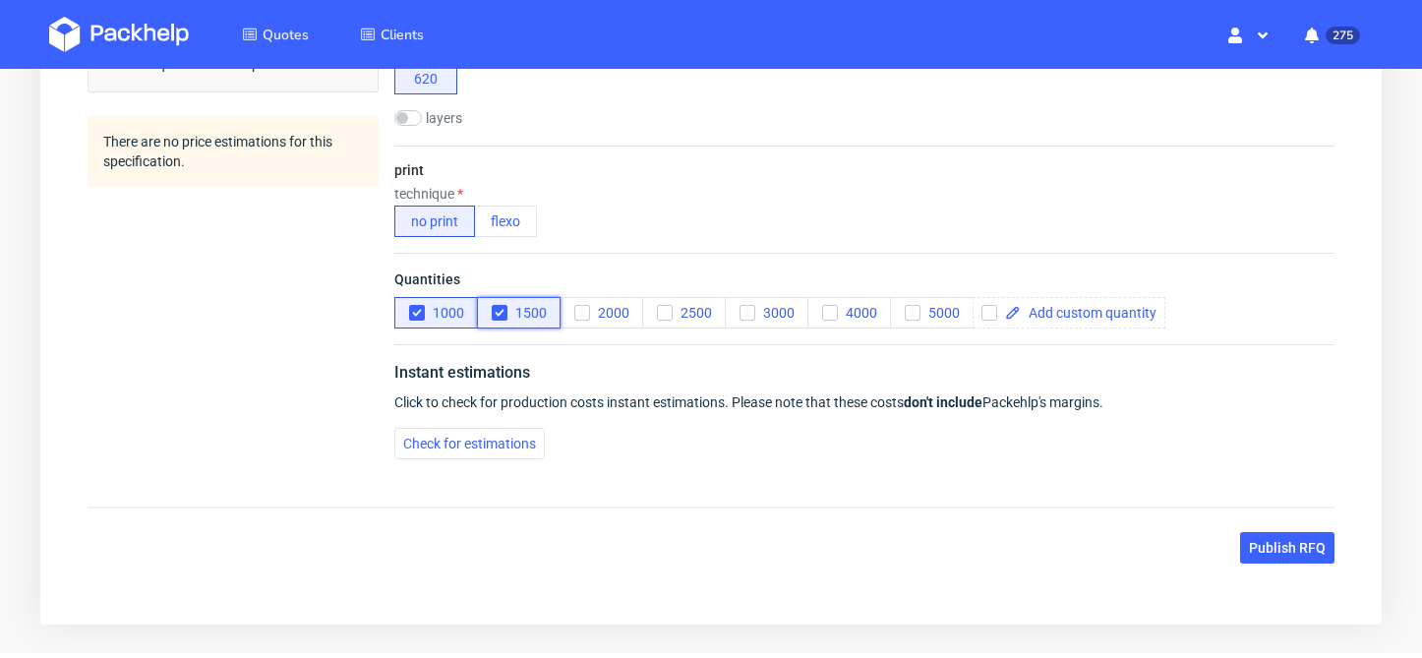
click at [496, 314] on use "button" at bounding box center [499, 313] width 9 height 7
click at [424, 318] on div "button" at bounding box center [417, 313] width 16 height 16
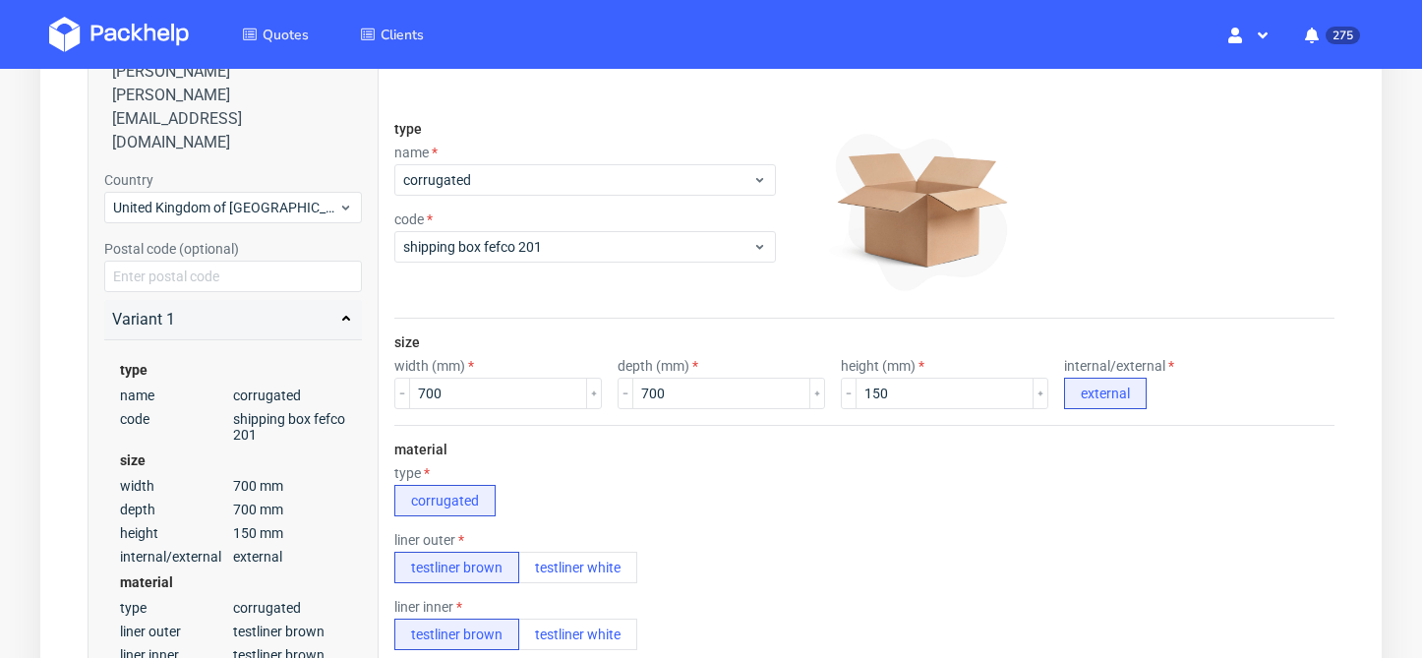
scroll to position [0, 0]
